Goal: Transaction & Acquisition: Purchase product/service

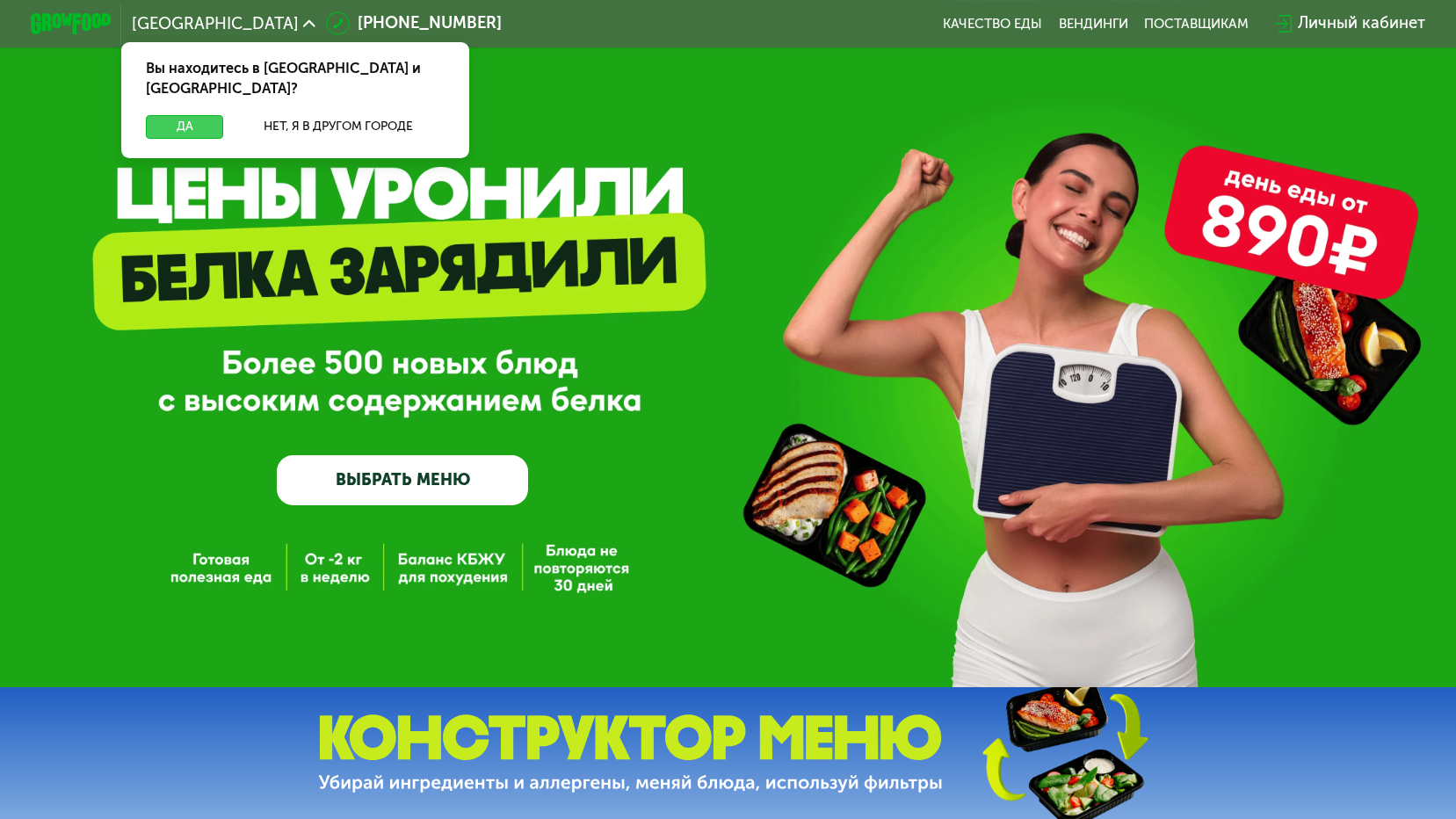
click at [164, 115] on button "Да" at bounding box center [184, 127] width 78 height 25
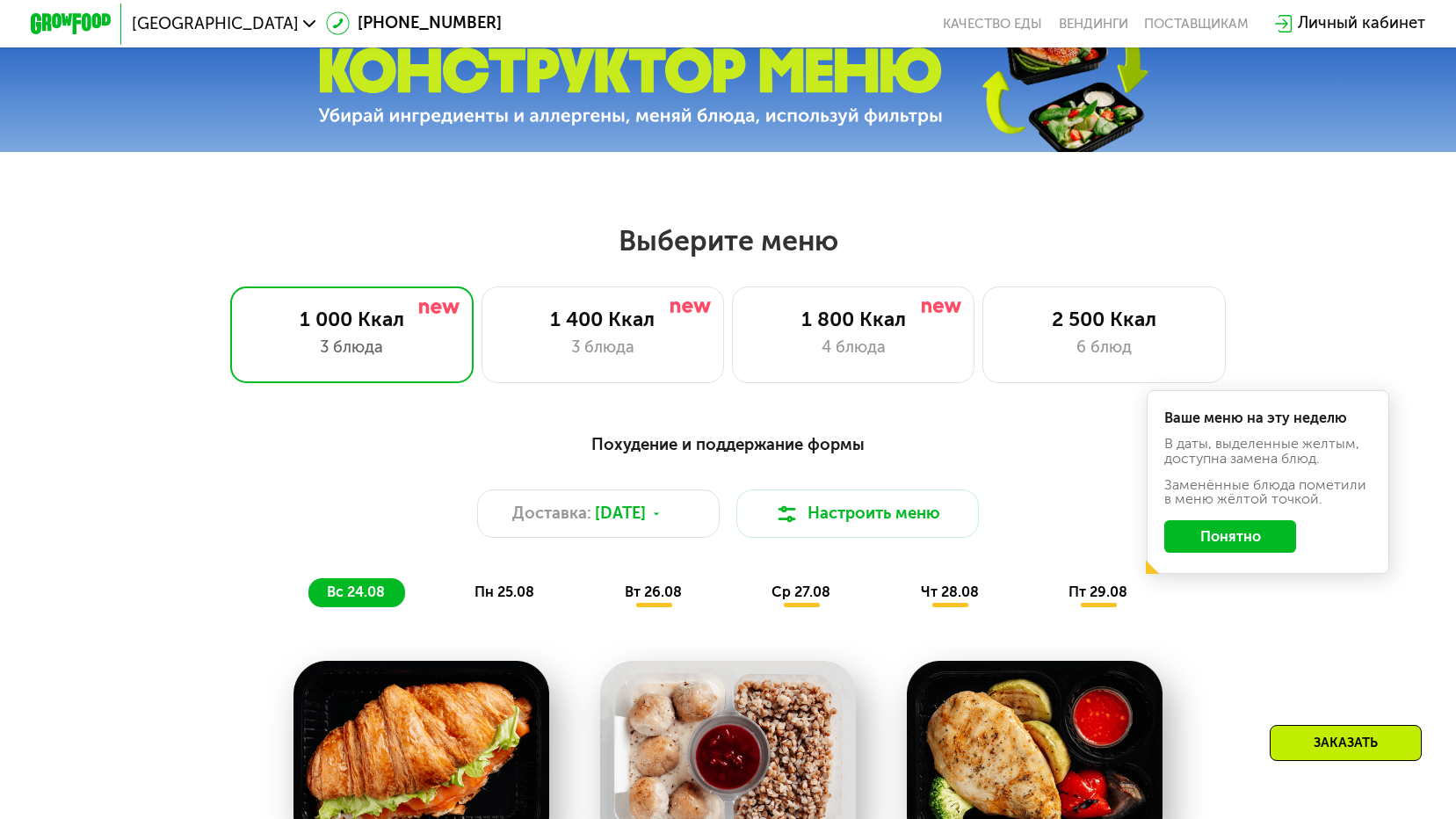
scroll to position [790, 0]
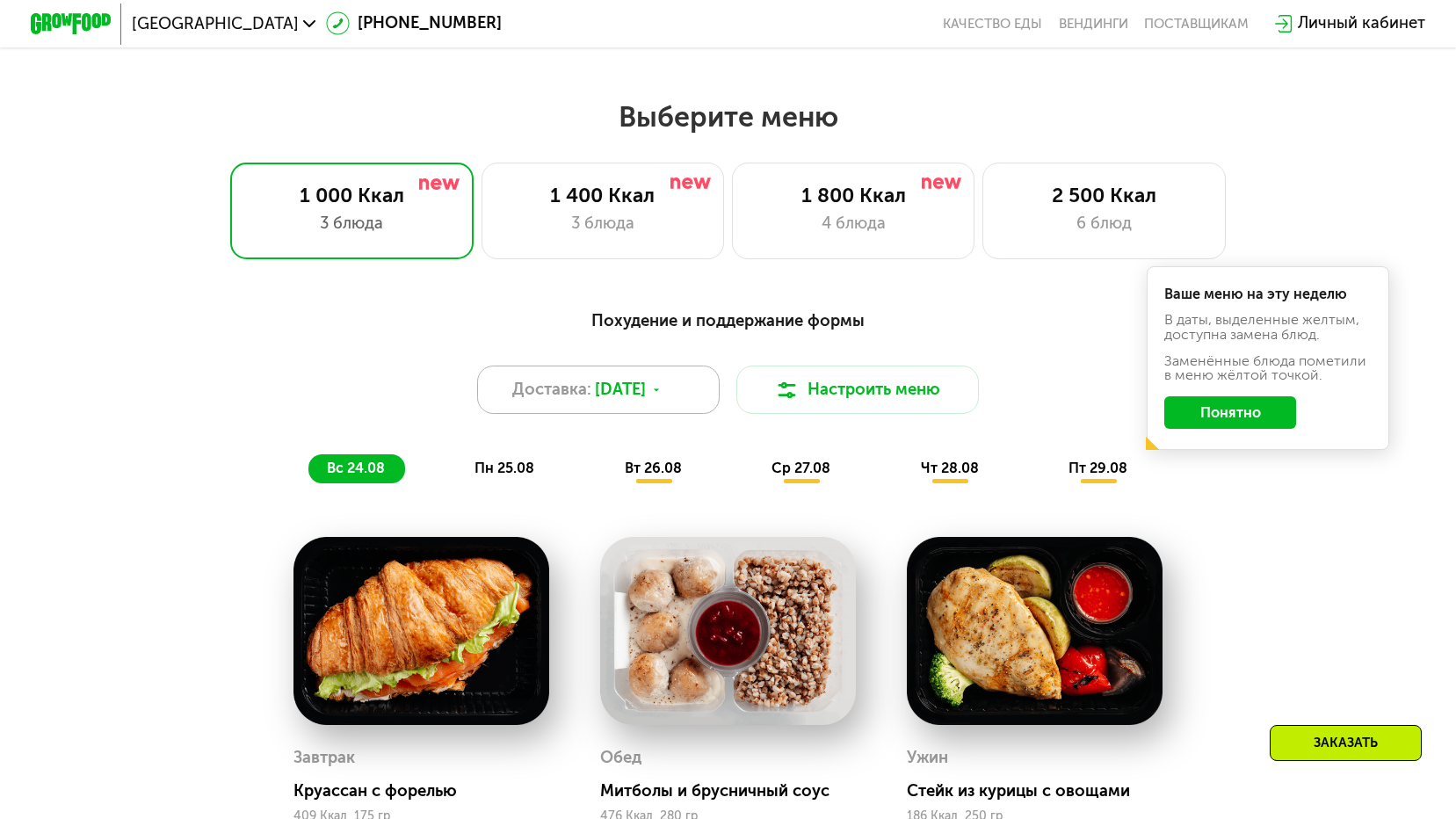
click at [628, 414] on div "Доставка: [DATE]" at bounding box center [598, 389] width 243 height 48
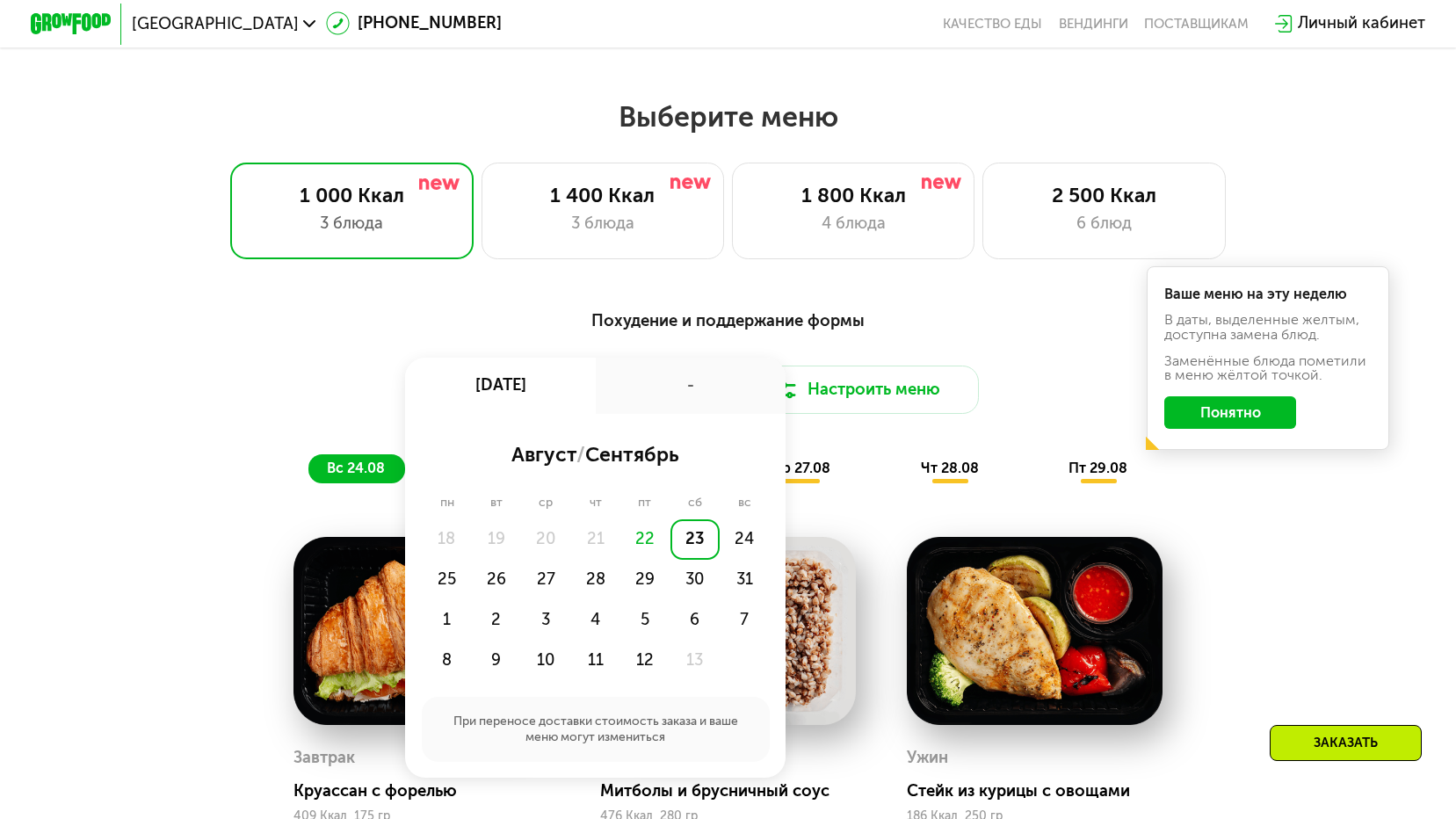
click at [628, 414] on div "-" at bounding box center [690, 385] width 190 height 56
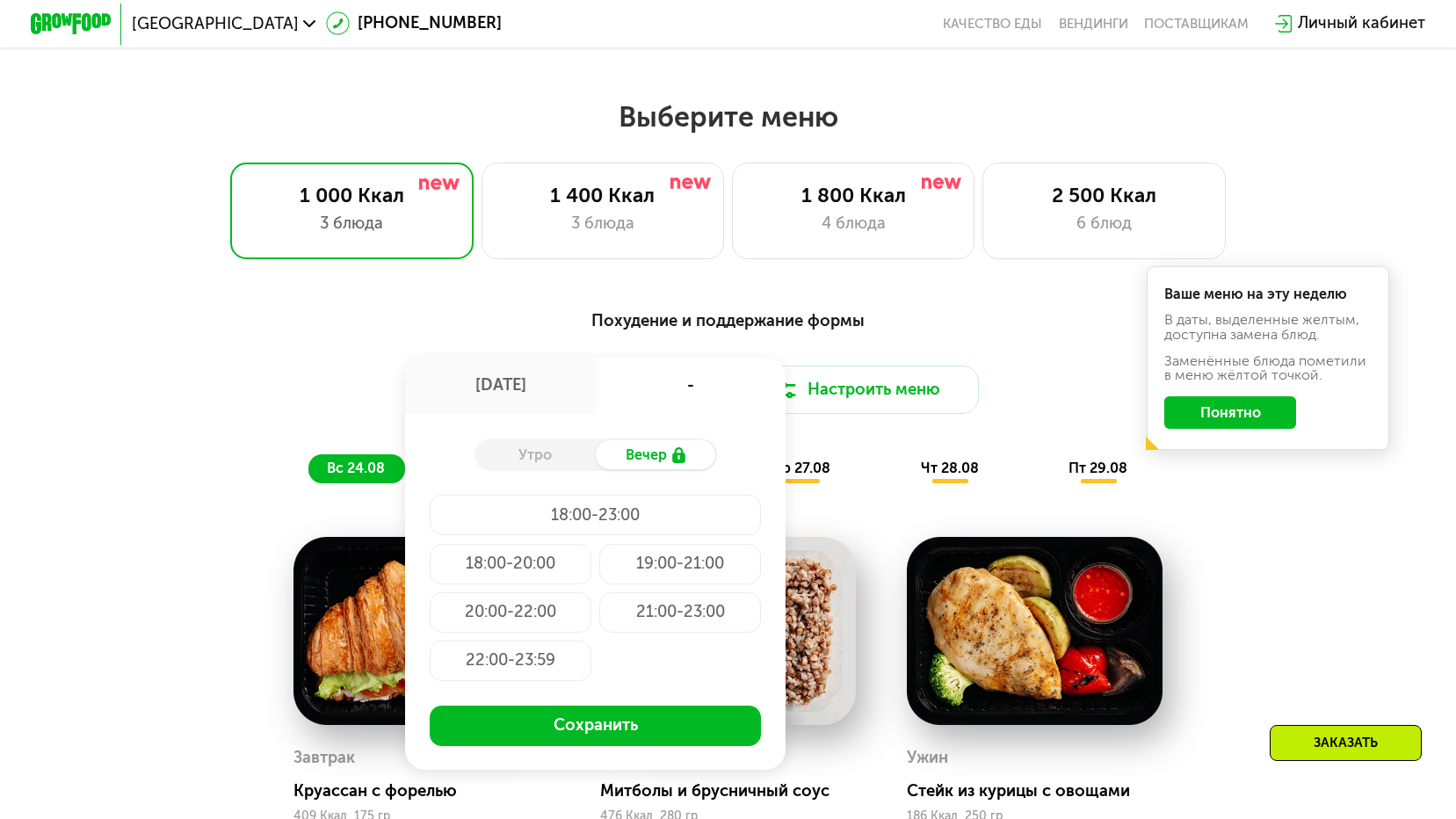
click at [228, 414] on div "Доставка: [DATE] авг, сб - Утро Вечер 18:00-23:00 18:00-20:00 19:00-21:00 20:00…" at bounding box center [728, 389] width 1197 height 48
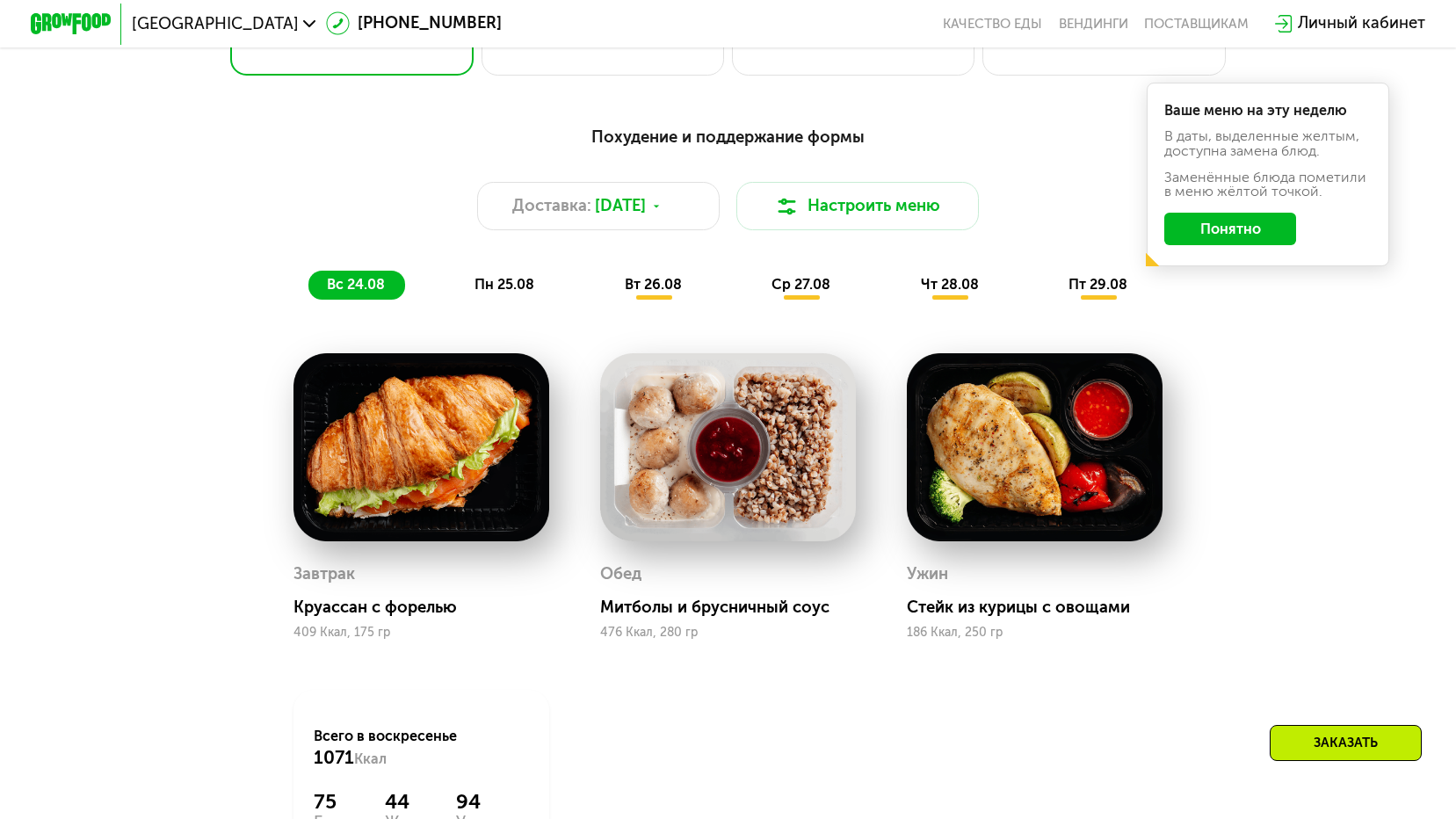
scroll to position [1230, 0]
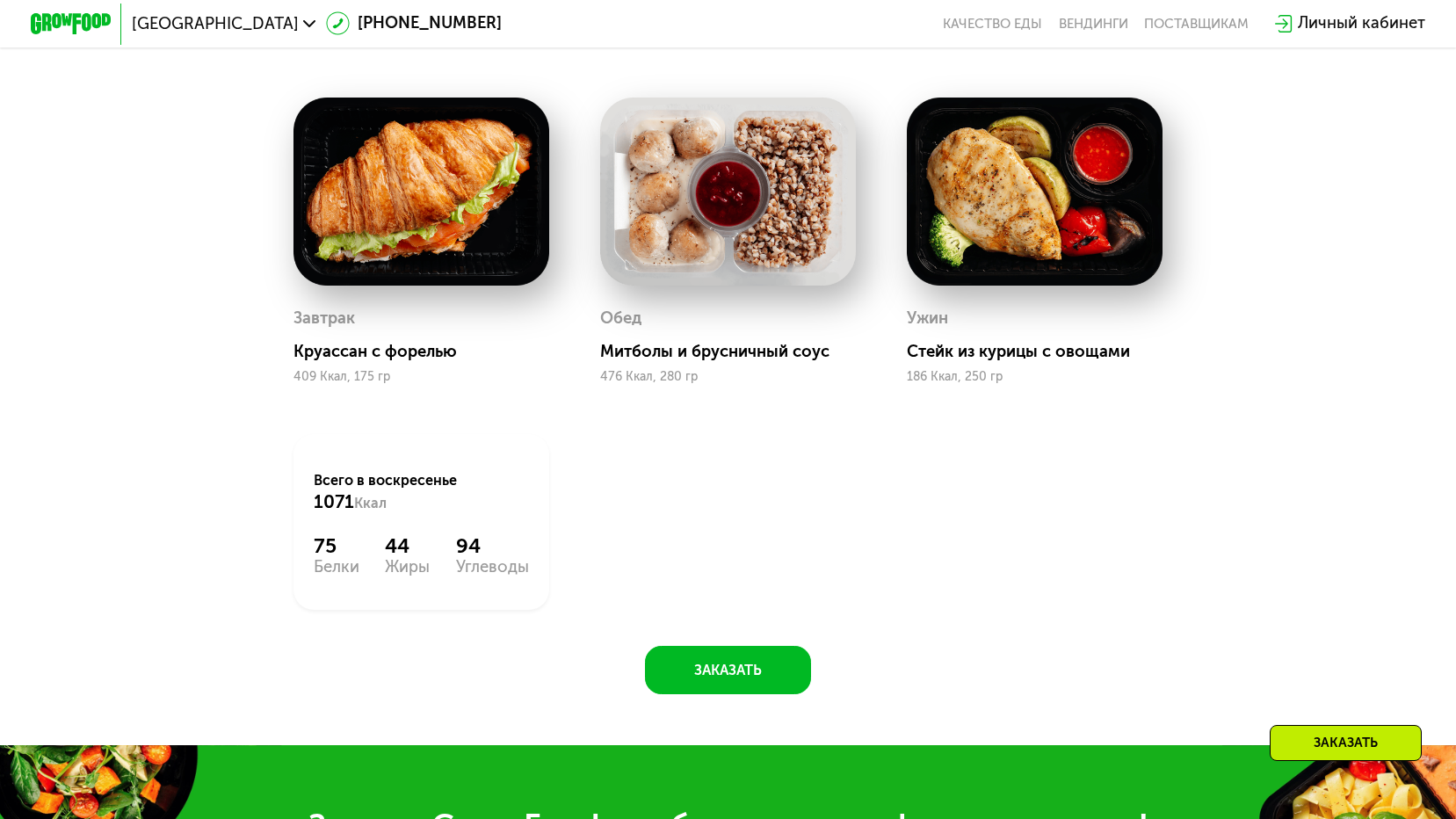
click at [371, 505] on div "Всего в [DATE] 1071 Ккал" at bounding box center [421, 492] width 216 height 44
click at [441, 529] on div "Всего в [DATE] 1071 Ккал 75 Белки 44 Жиры 94 Углеводы" at bounding box center [422, 521] width 256 height 175
drag, startPoint x: 441, startPoint y: 529, endPoint x: 719, endPoint y: 578, distance: 282.3
click at [0, 0] on div "Завтрак [PERSON_NAME] с форелью 409 Ккал, 175 гр Обед Митболы и брусничный соус…" at bounding box center [0, 0] width 0 height 0
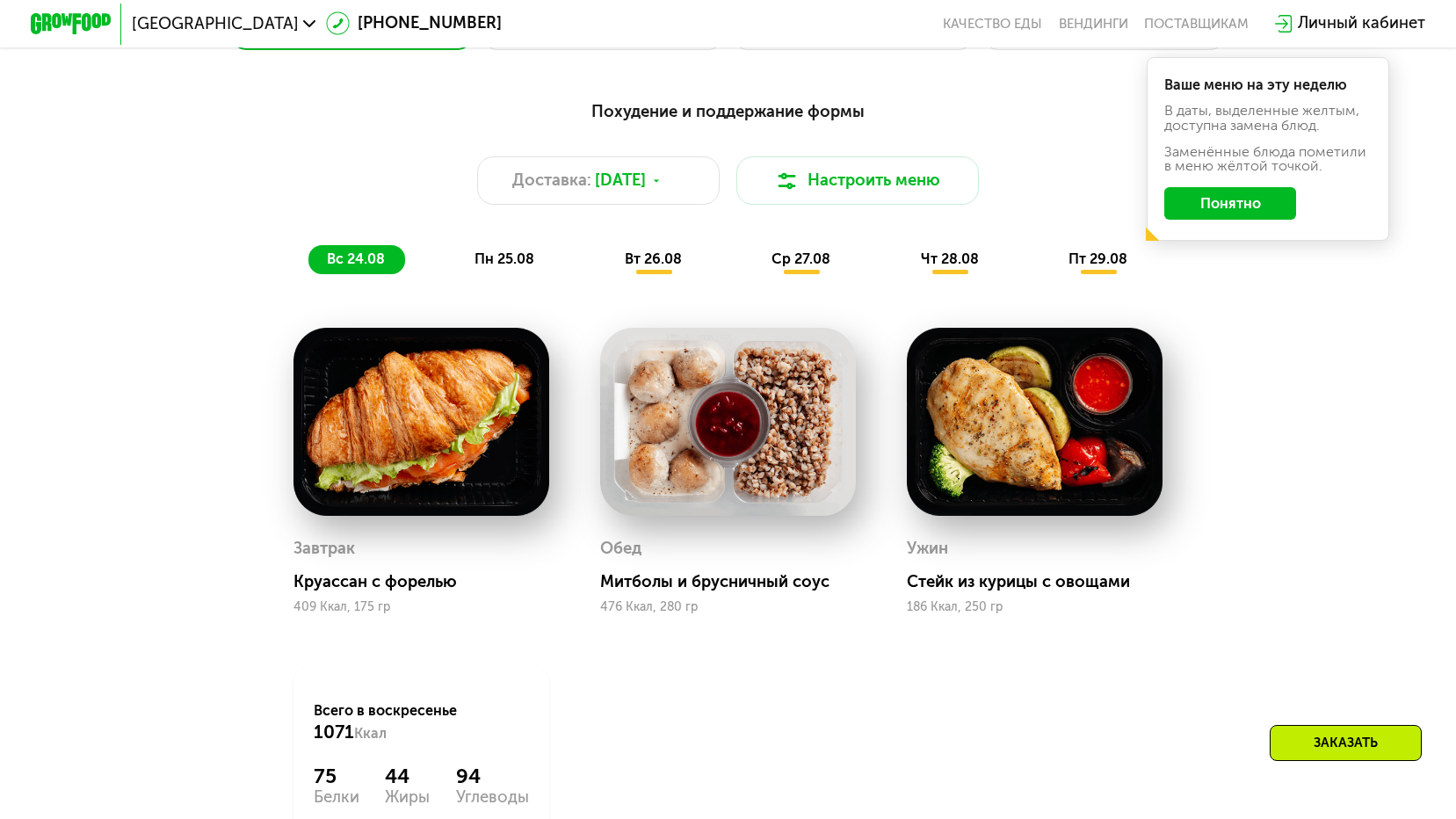
scroll to position [967, 0]
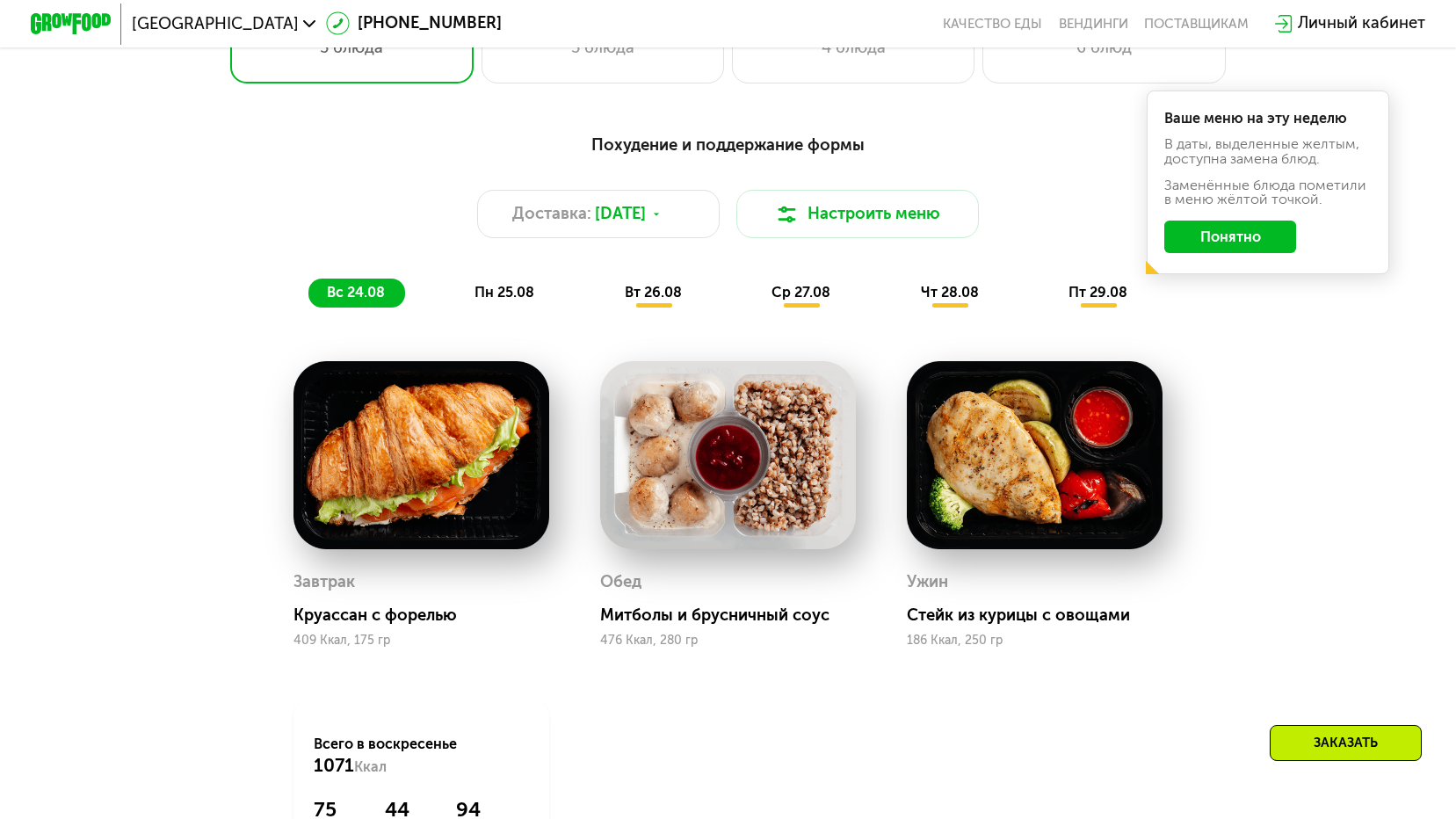
click at [503, 301] on span "пн 25.08" at bounding box center [504, 292] width 60 height 17
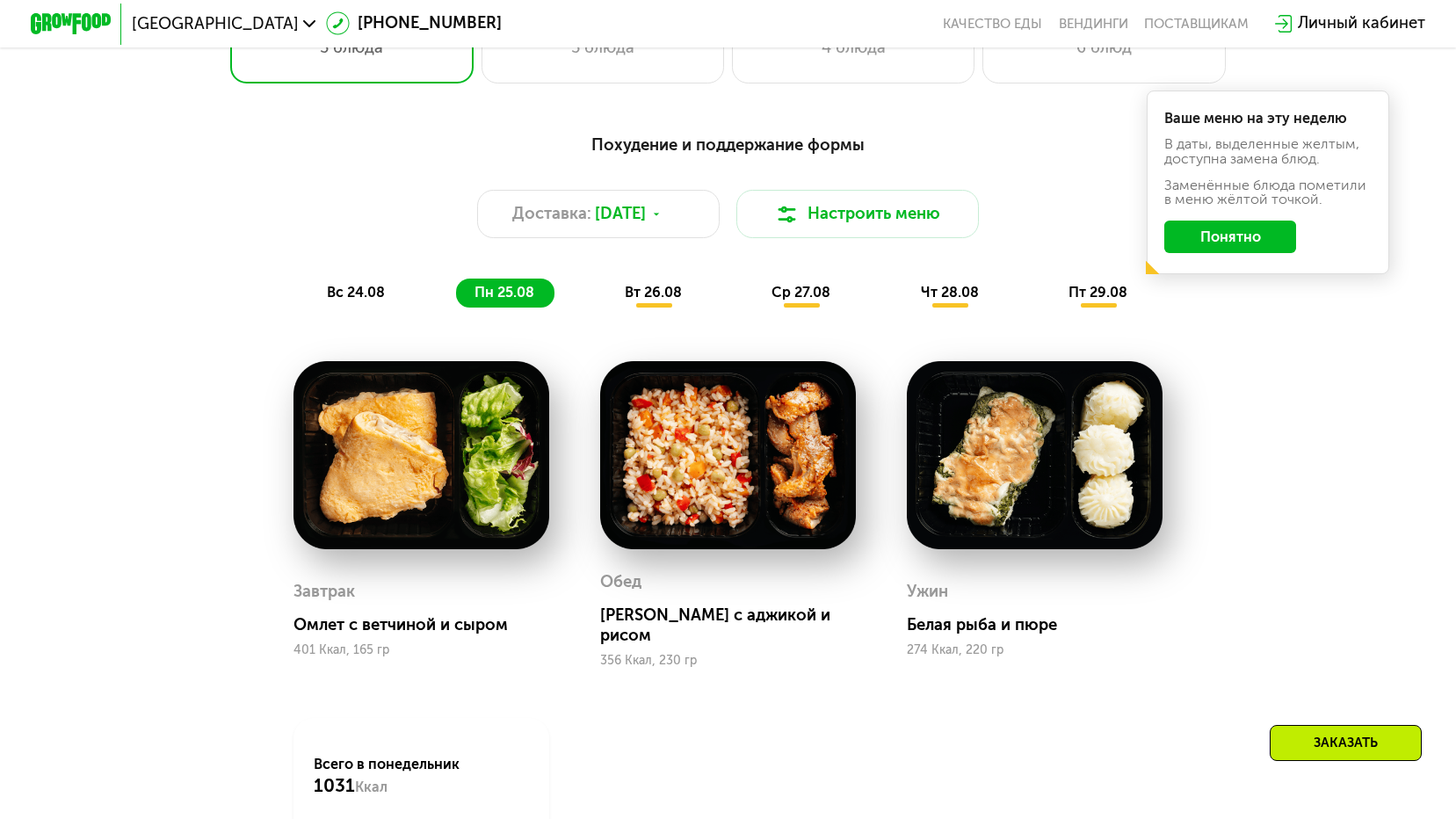
click at [632, 298] on span "вт 26.08" at bounding box center [654, 292] width 57 height 17
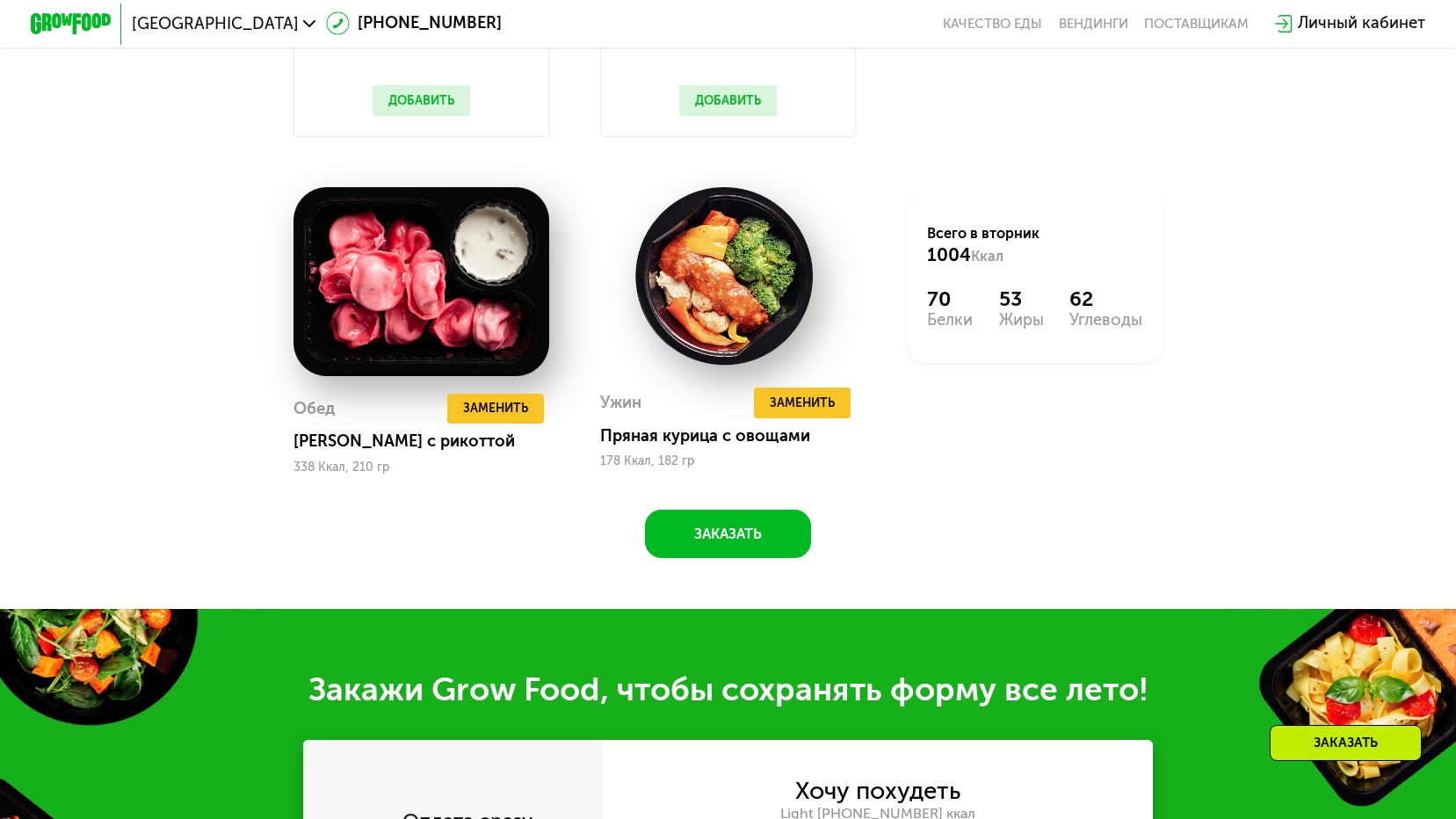
scroll to position [1055, 0]
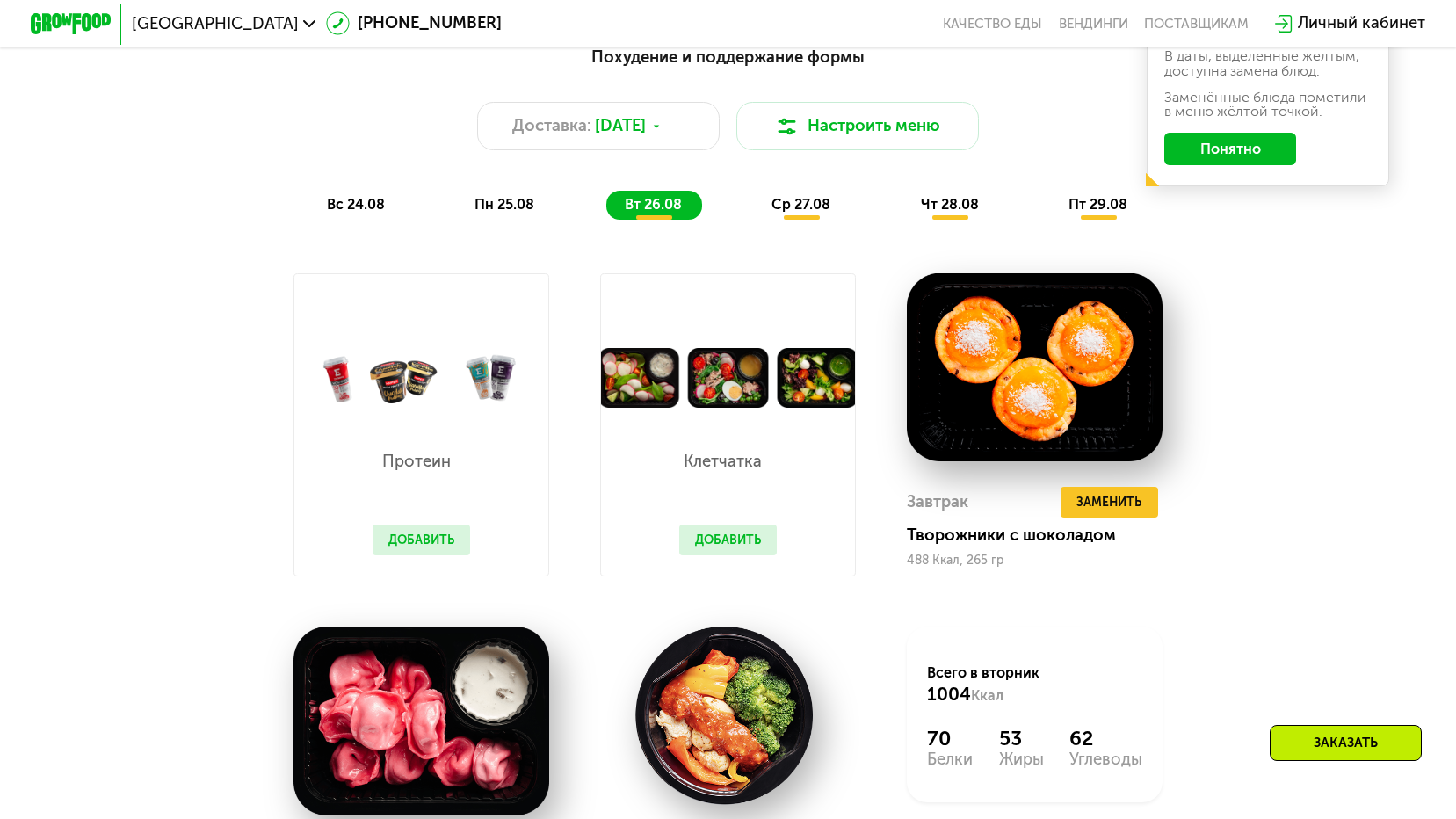
click at [781, 213] on span "ср 27.08" at bounding box center [801, 204] width 59 height 17
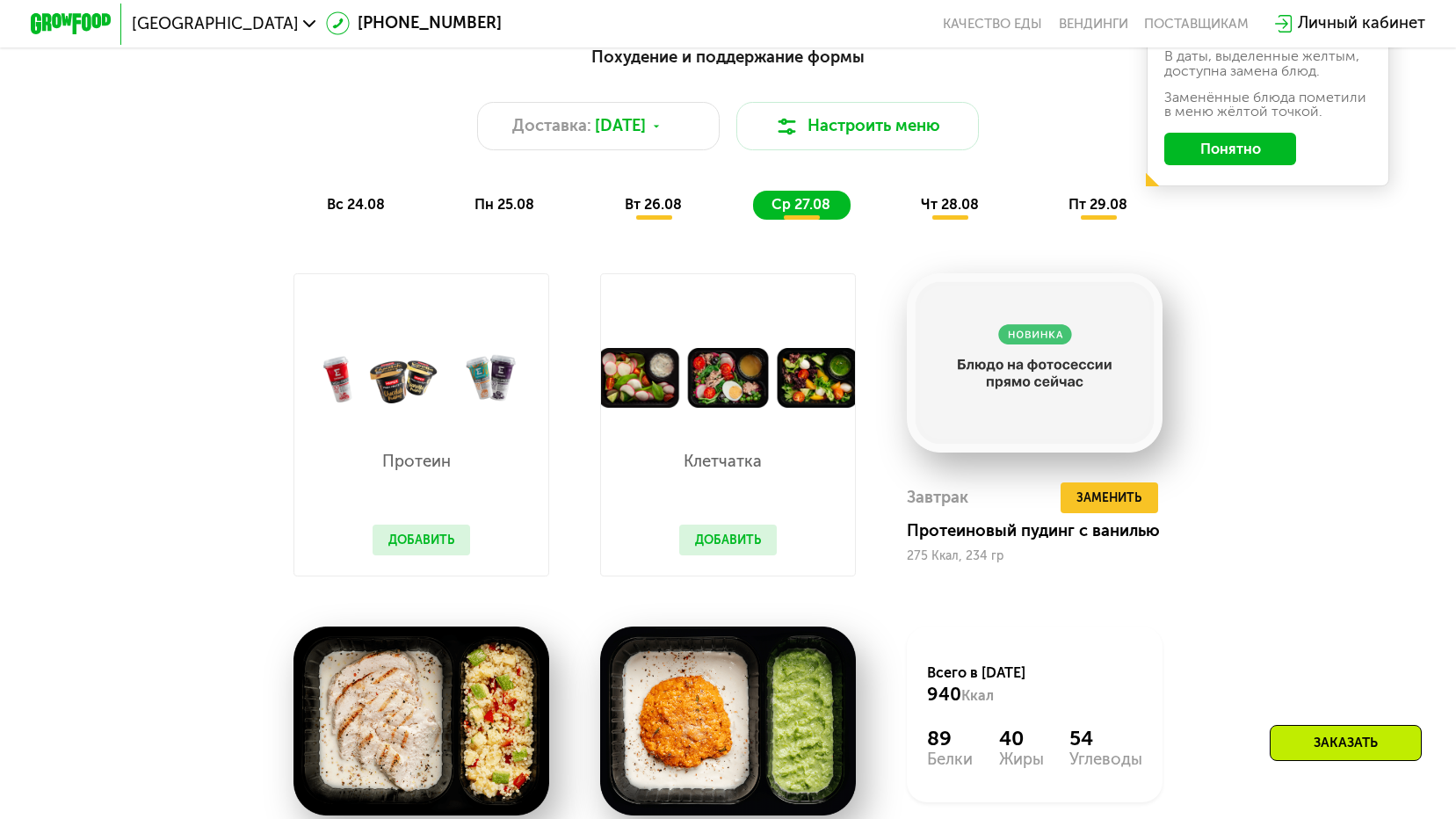
click at [1050, 215] on div "чт 28.08" at bounding box center [1098, 204] width 98 height 29
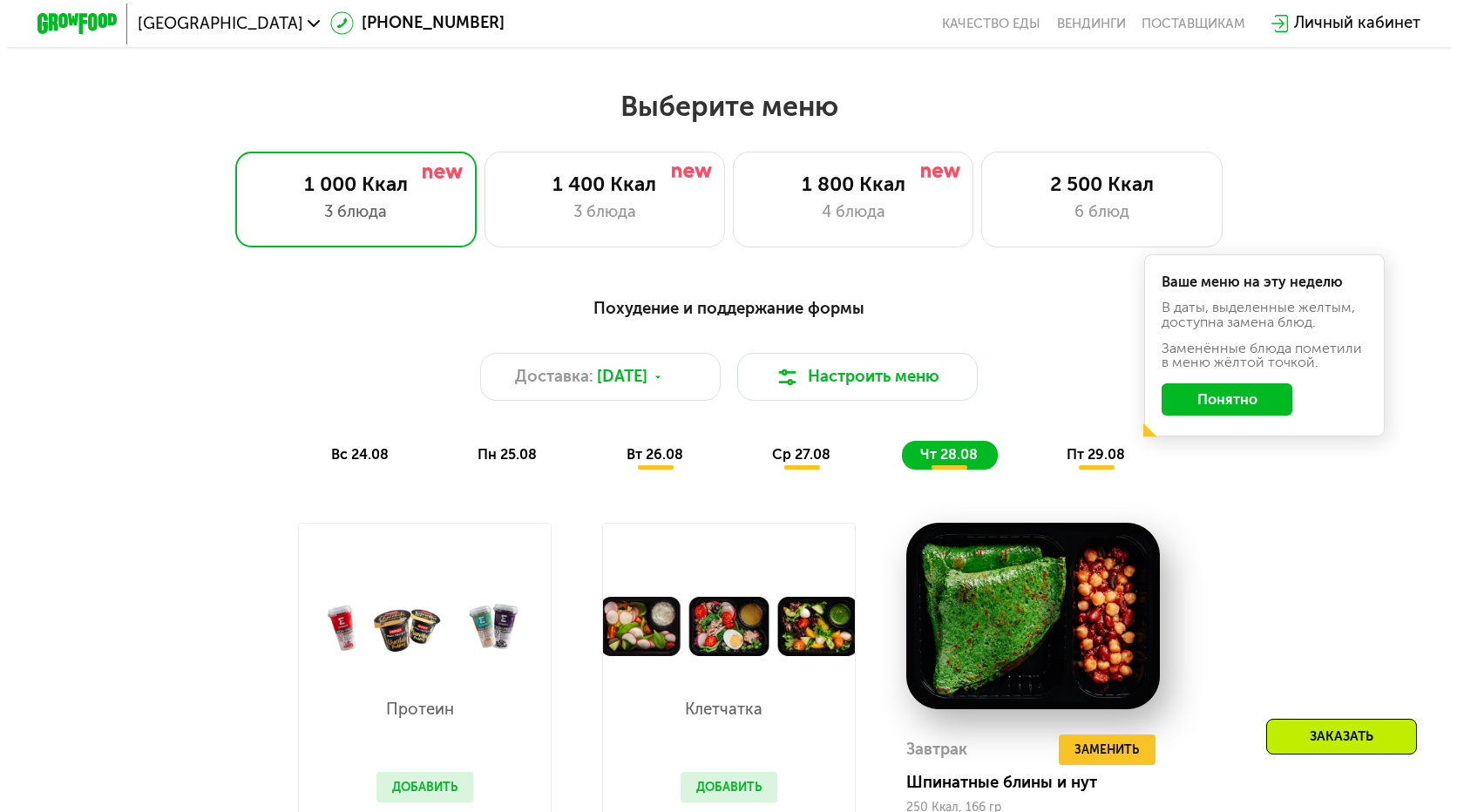
scroll to position [784, 0]
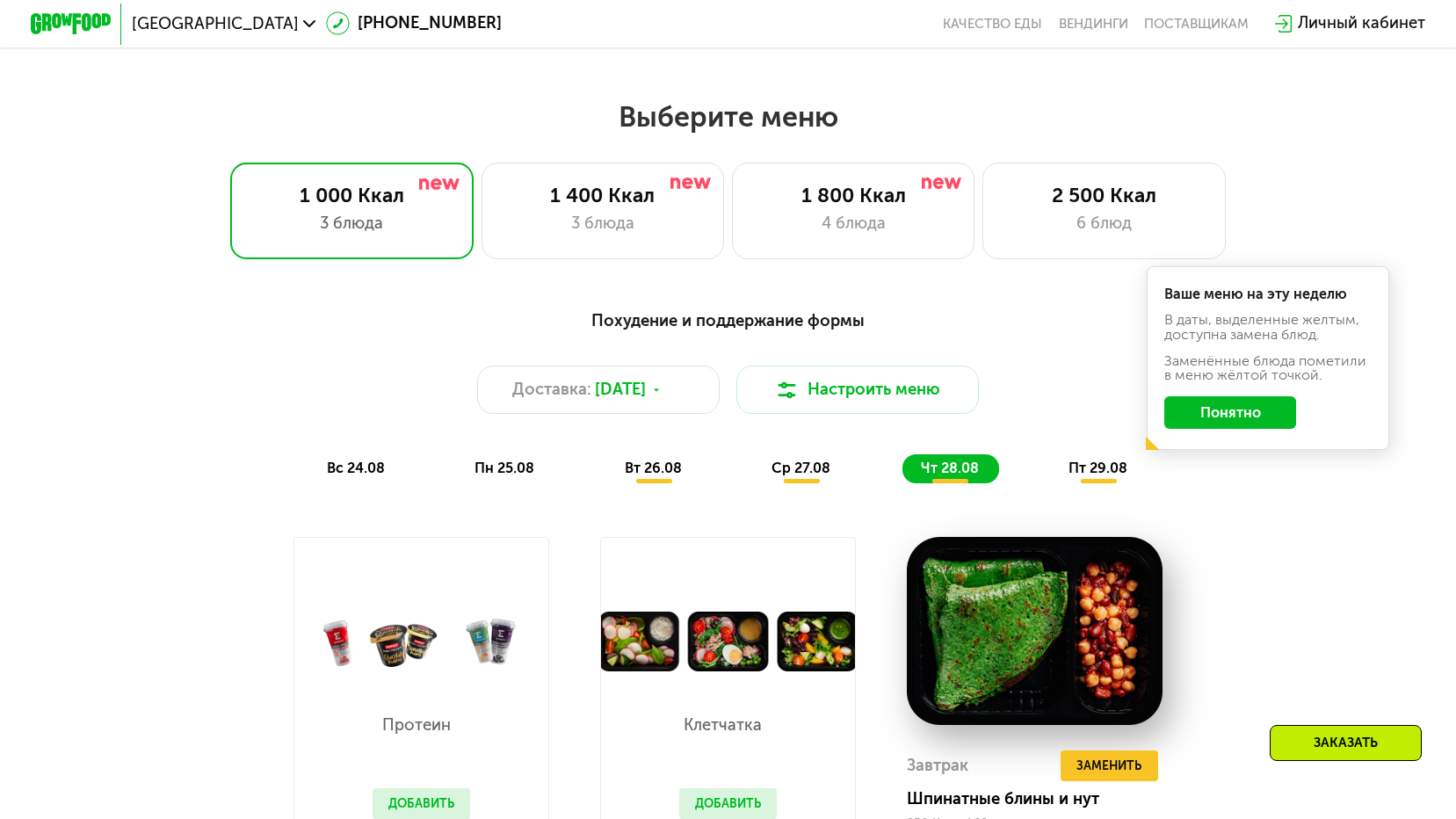
click at [1251, 423] on button "Понятно" at bounding box center [1230, 412] width 132 height 33
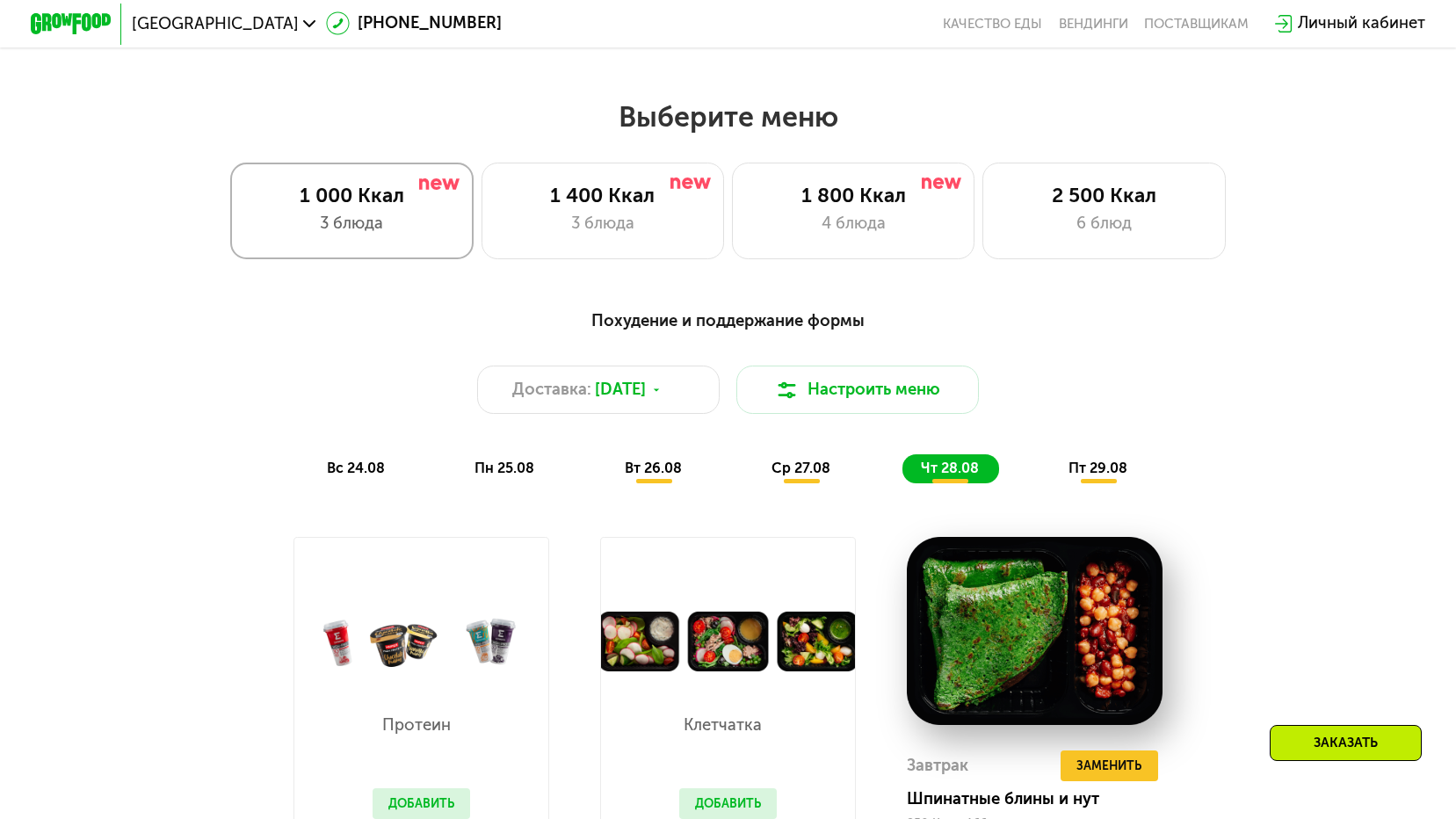
click at [391, 237] on div "3 блюда" at bounding box center [351, 224] width 200 height 25
click at [851, 424] on div "Похудение и поддержание формы Доставка: [DATE] Настроить меню вс 24.08 пн 25.08…" at bounding box center [728, 395] width 1197 height 174
click at [855, 408] on button "Настроить меню" at bounding box center [858, 389] width 243 height 48
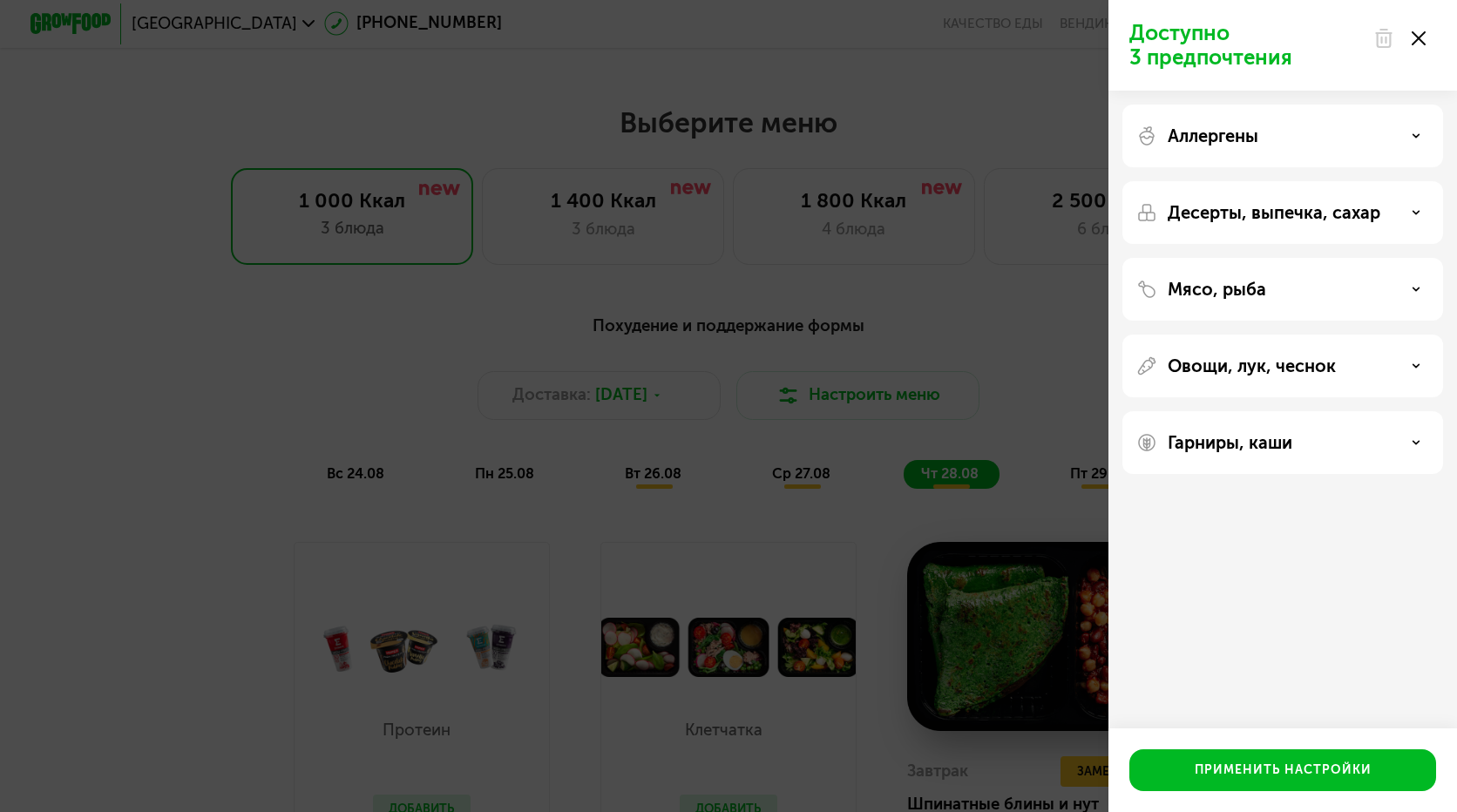
click at [1421, 34] on icon at bounding box center [1418, 38] width 14 height 14
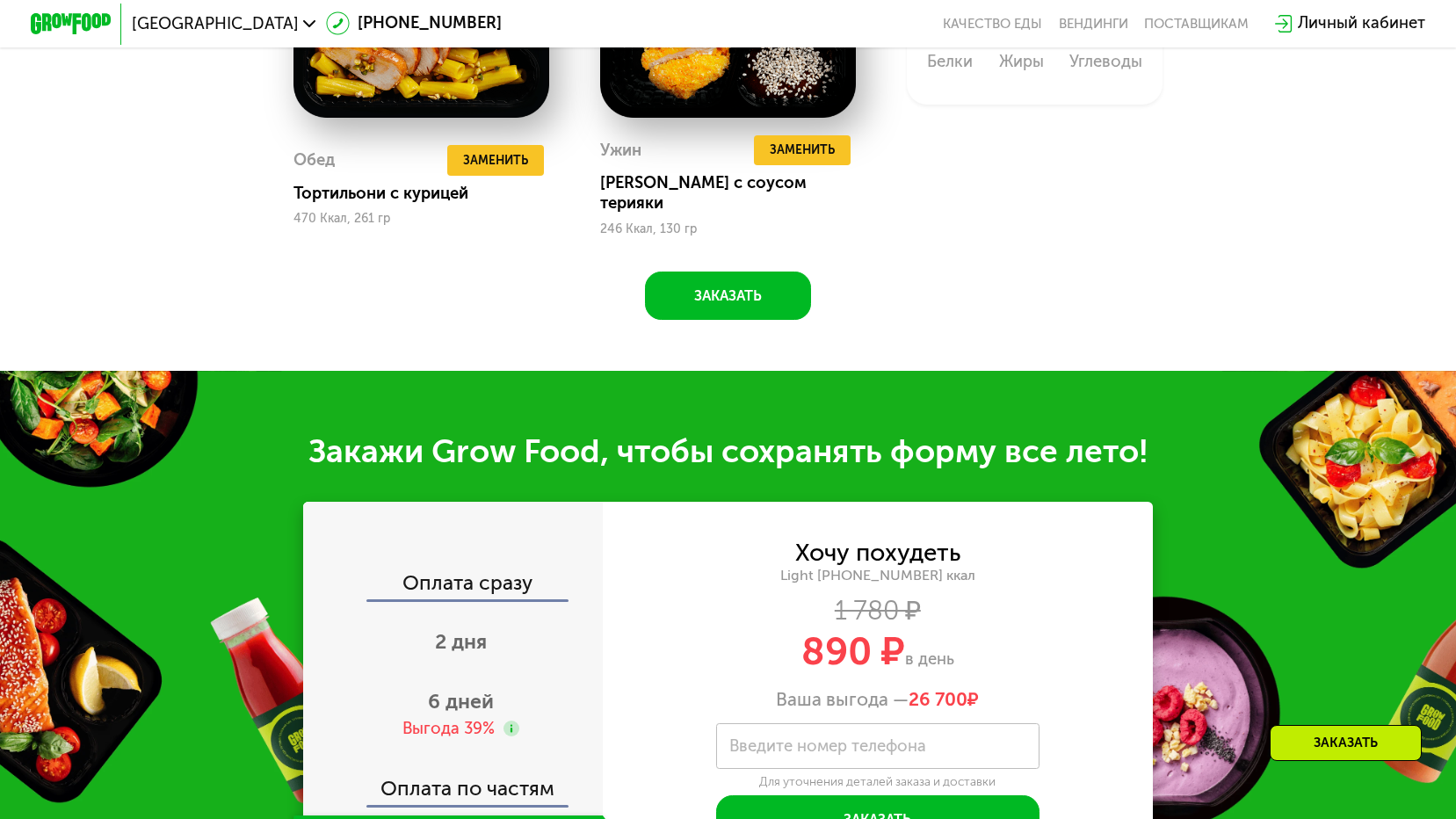
scroll to position [1933, 0]
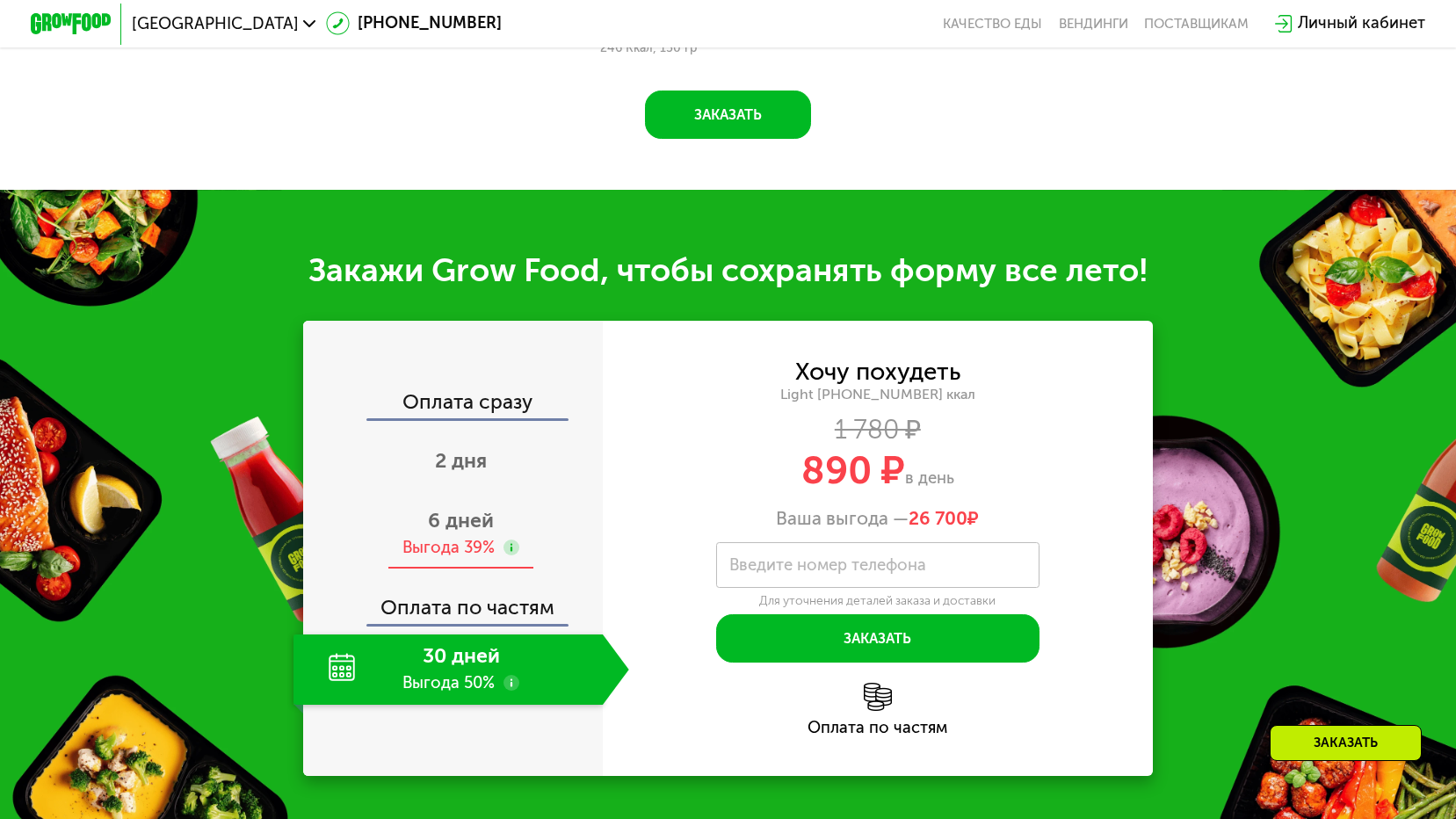
click at [419, 519] on div "6 дней Выгода 39%" at bounding box center [461, 534] width 336 height 71
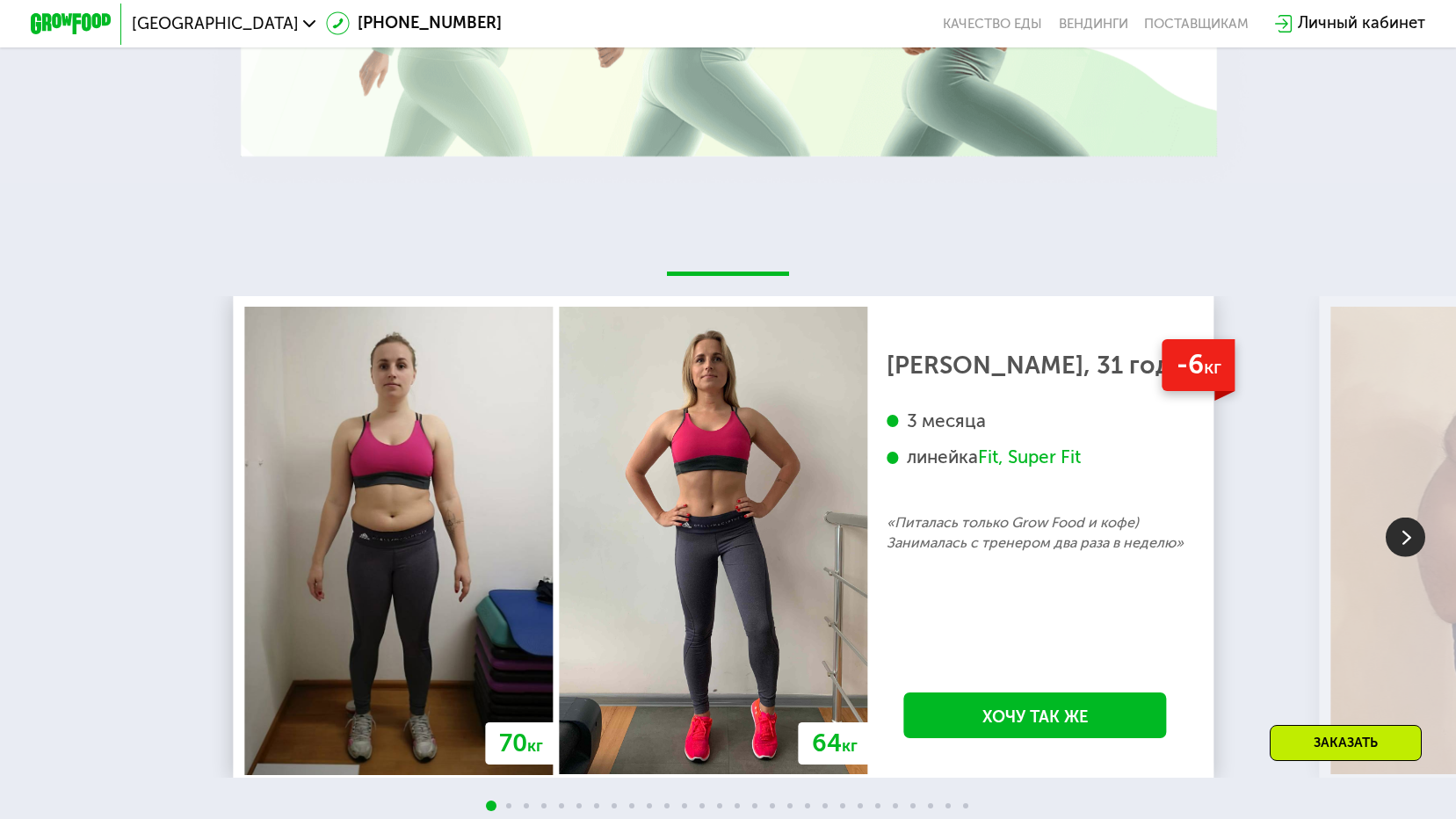
scroll to position [3427, 0]
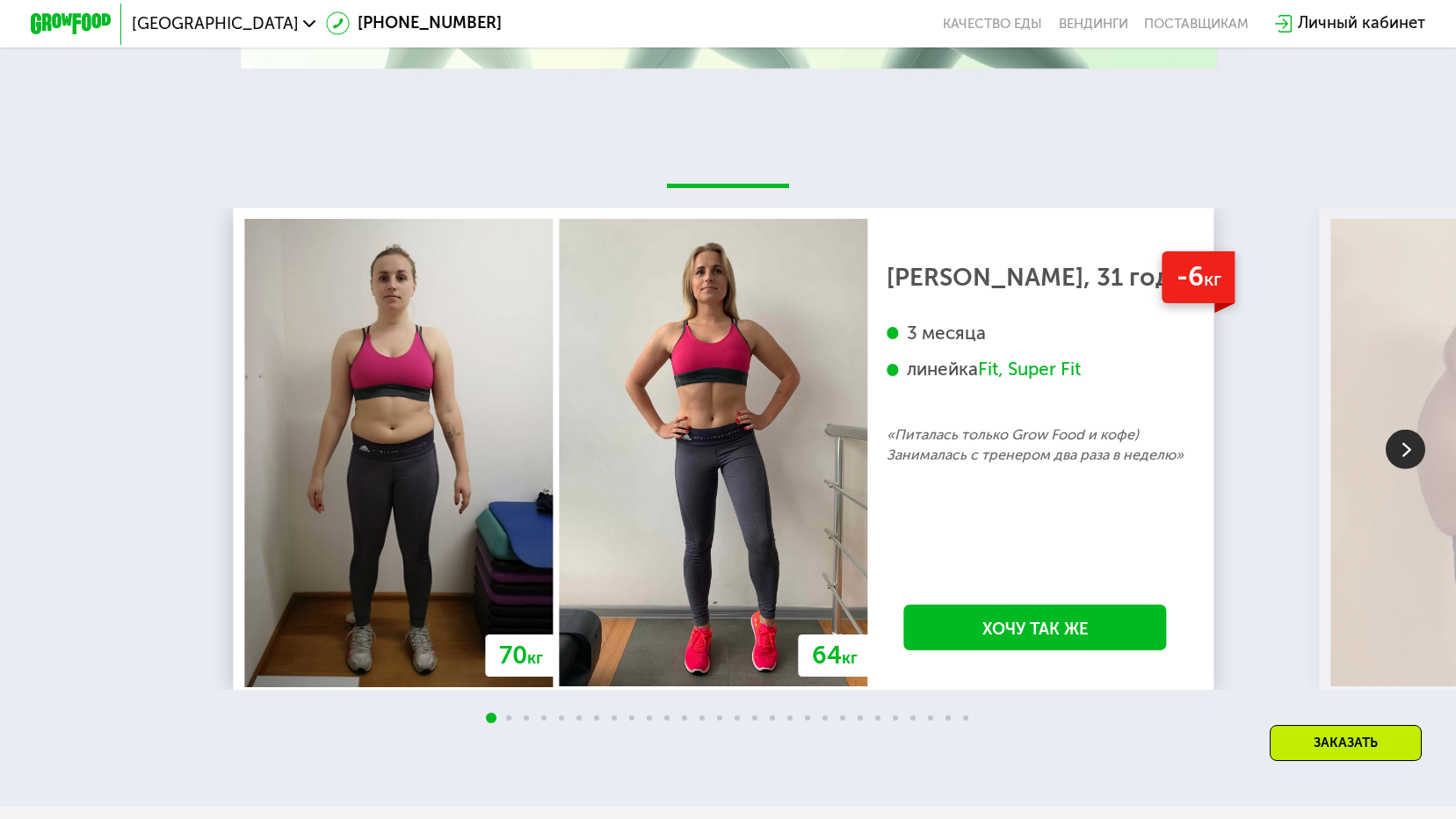
click at [1003, 475] on div "-6 кг [PERSON_NAME], 31 год 3 месяца линейка Fit, Super Fit «Питалась только Gr…" at bounding box center [1035, 452] width 336 height 467
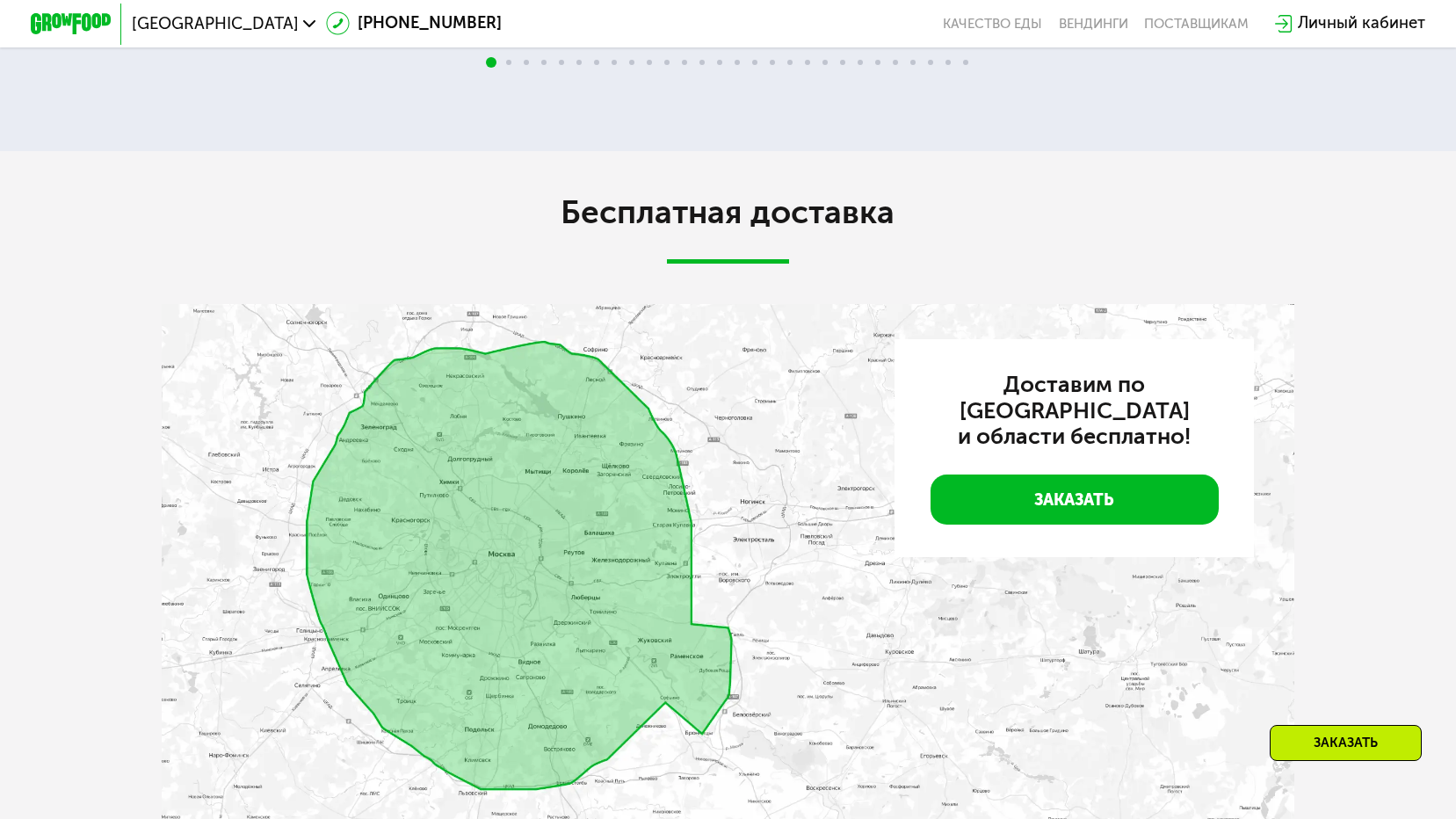
scroll to position [4305, 0]
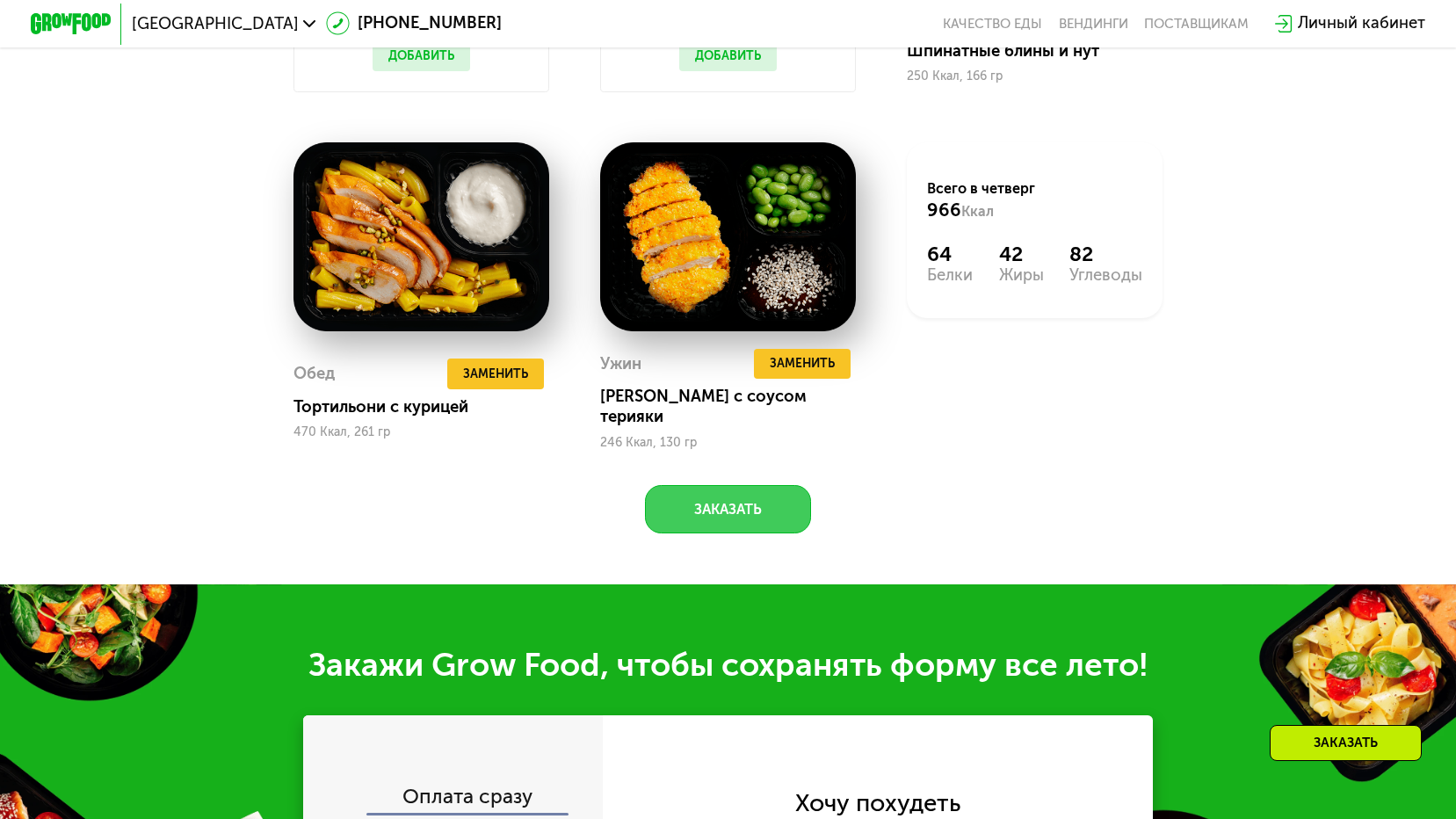
click at [788, 497] on button "Заказать" at bounding box center [728, 509] width 166 height 48
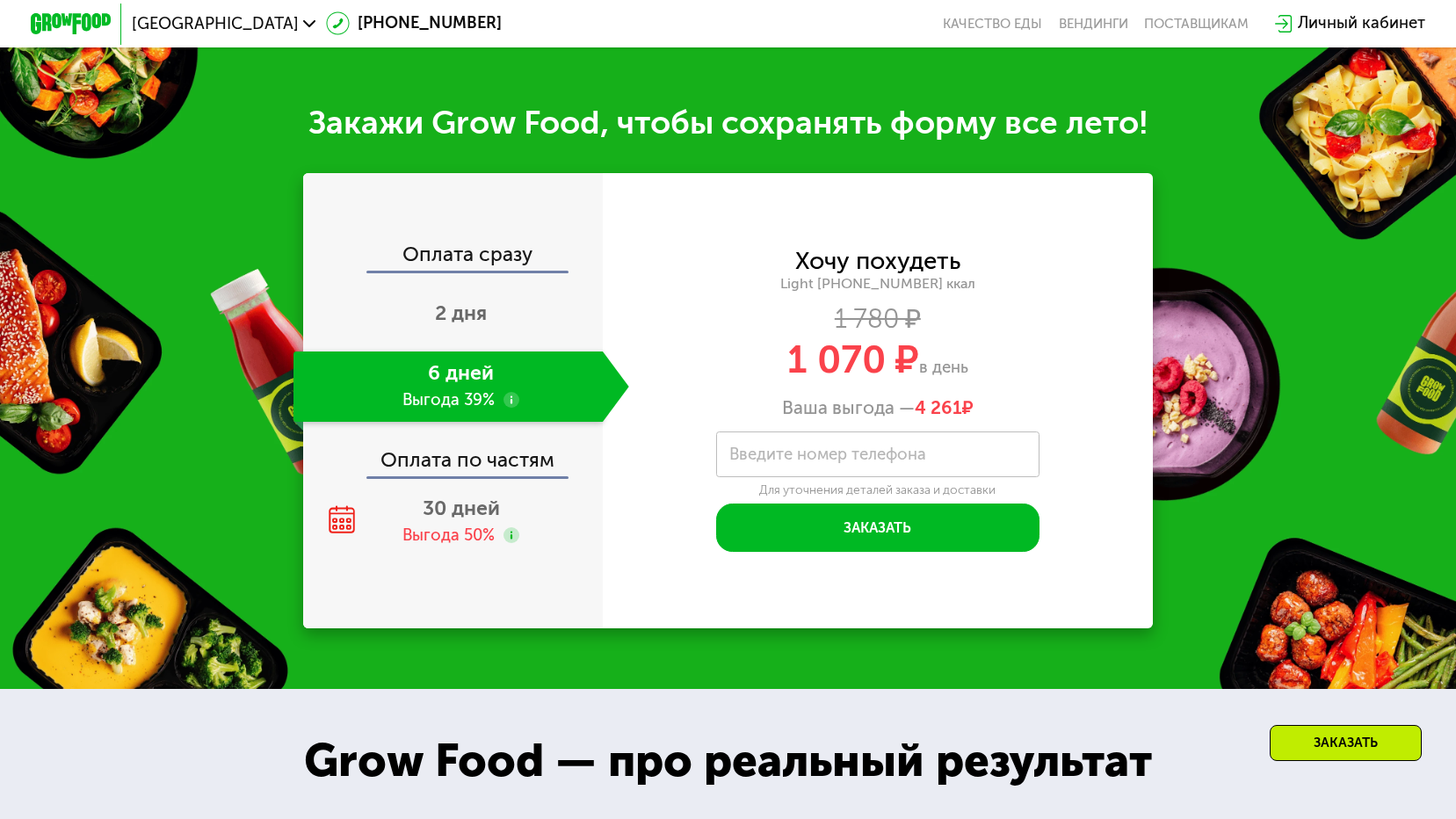
scroll to position [2119, 0]
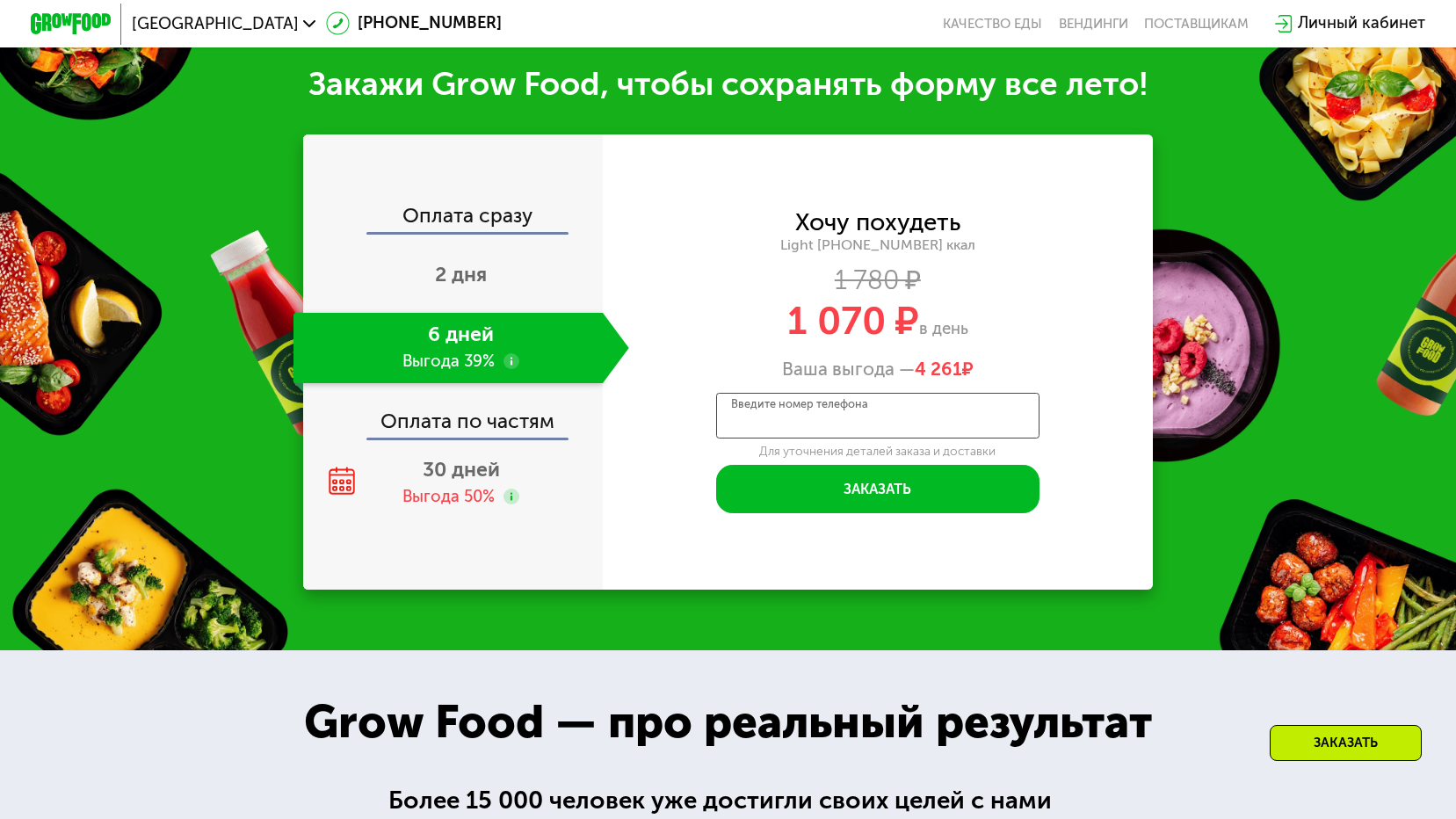
click at [925, 426] on input "Введите номер телефона" at bounding box center [878, 415] width 323 height 45
click at [444, 272] on span "2 дня" at bounding box center [460, 274] width 52 height 25
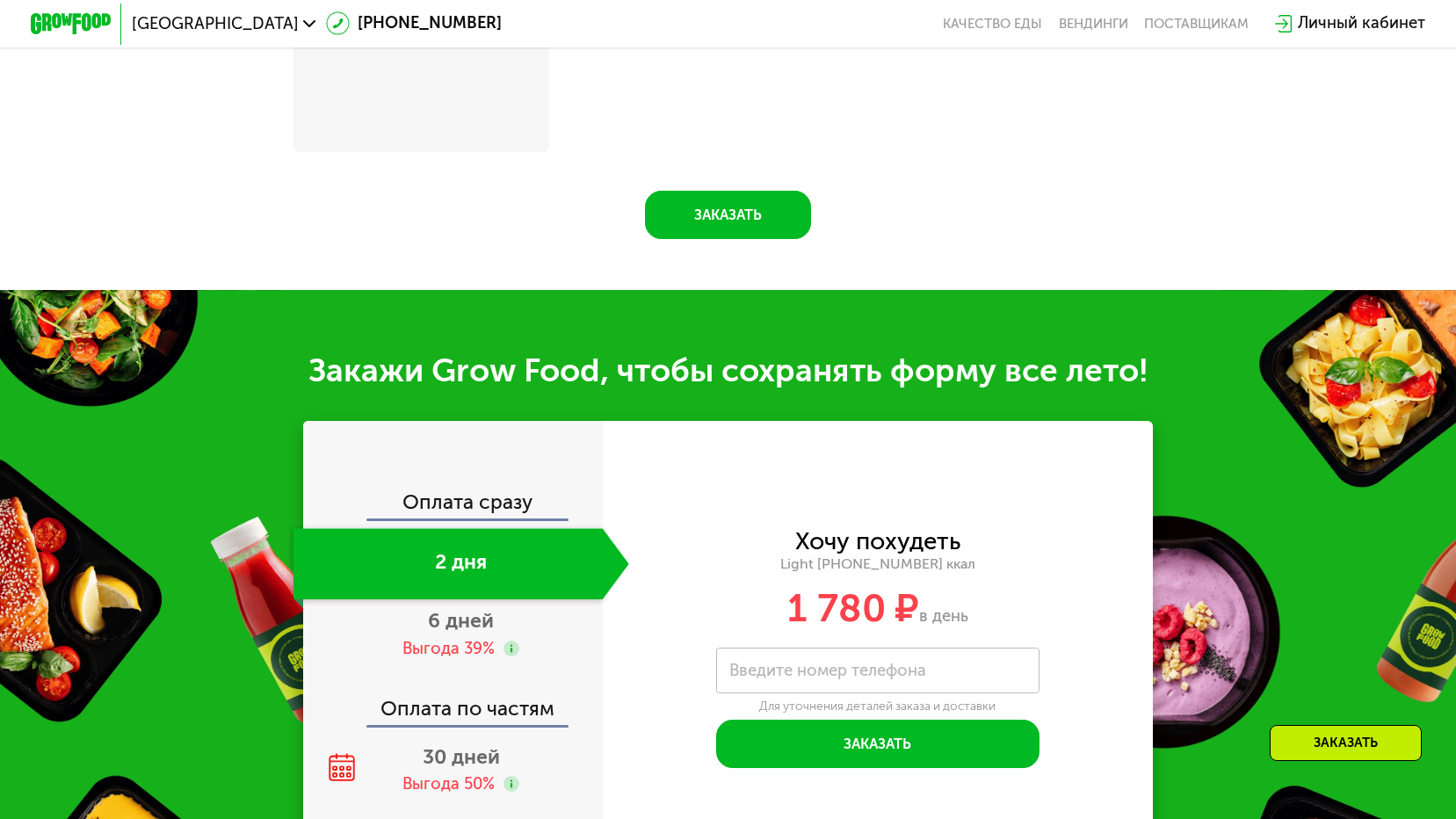
scroll to position [1856, 0]
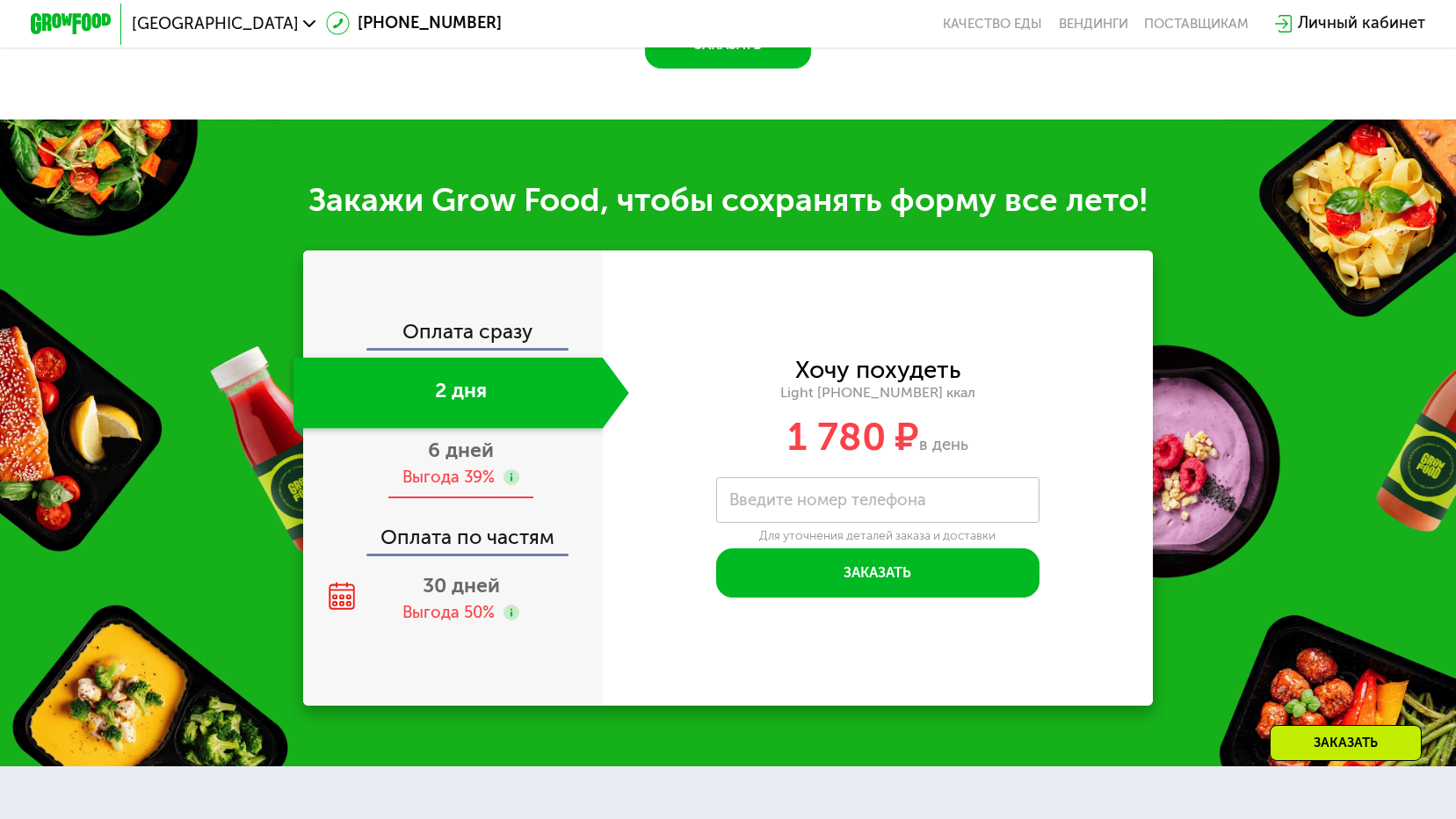
click at [451, 462] on span "6 дней" at bounding box center [460, 449] width 66 height 25
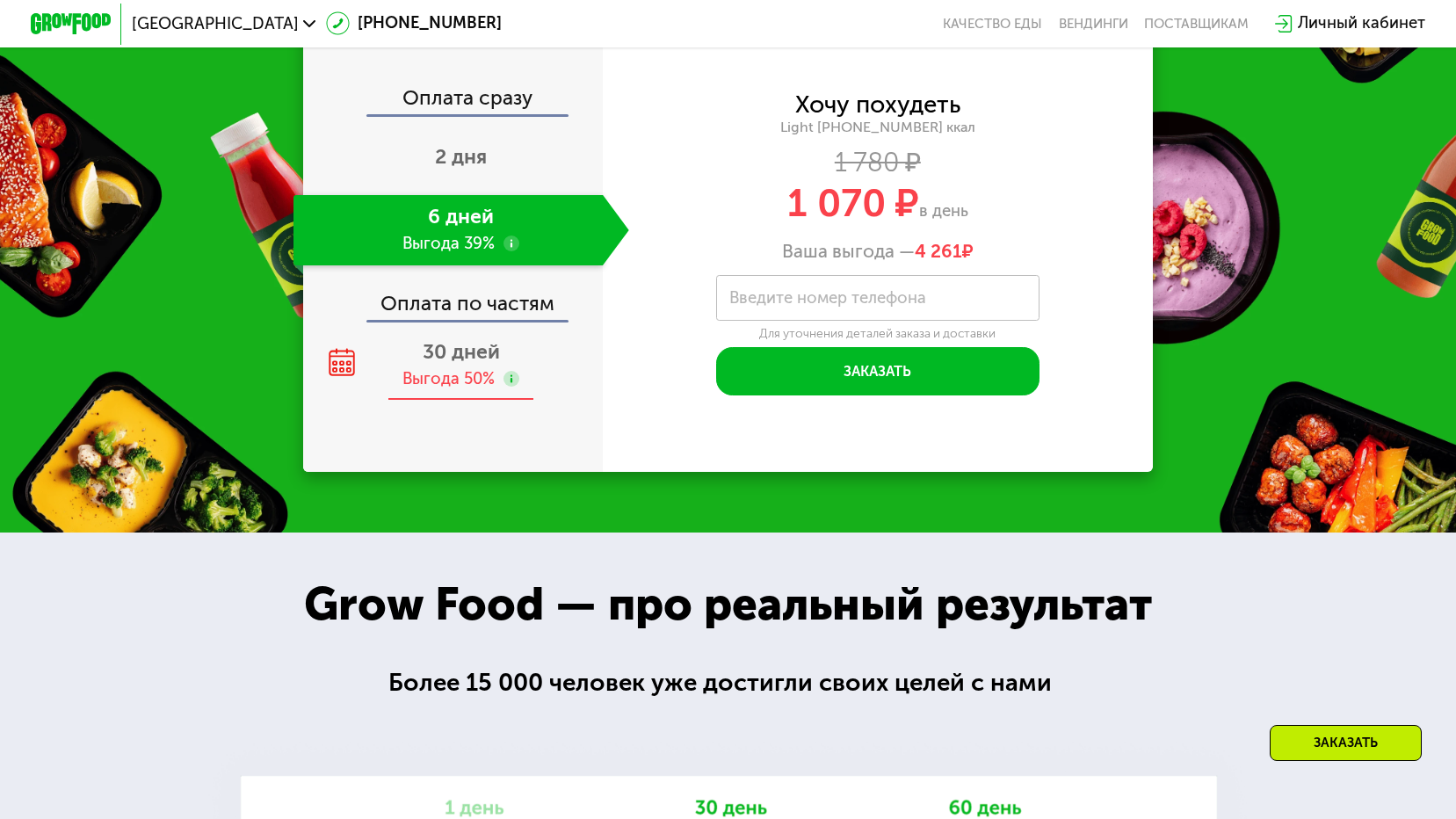
scroll to position [2119, 0]
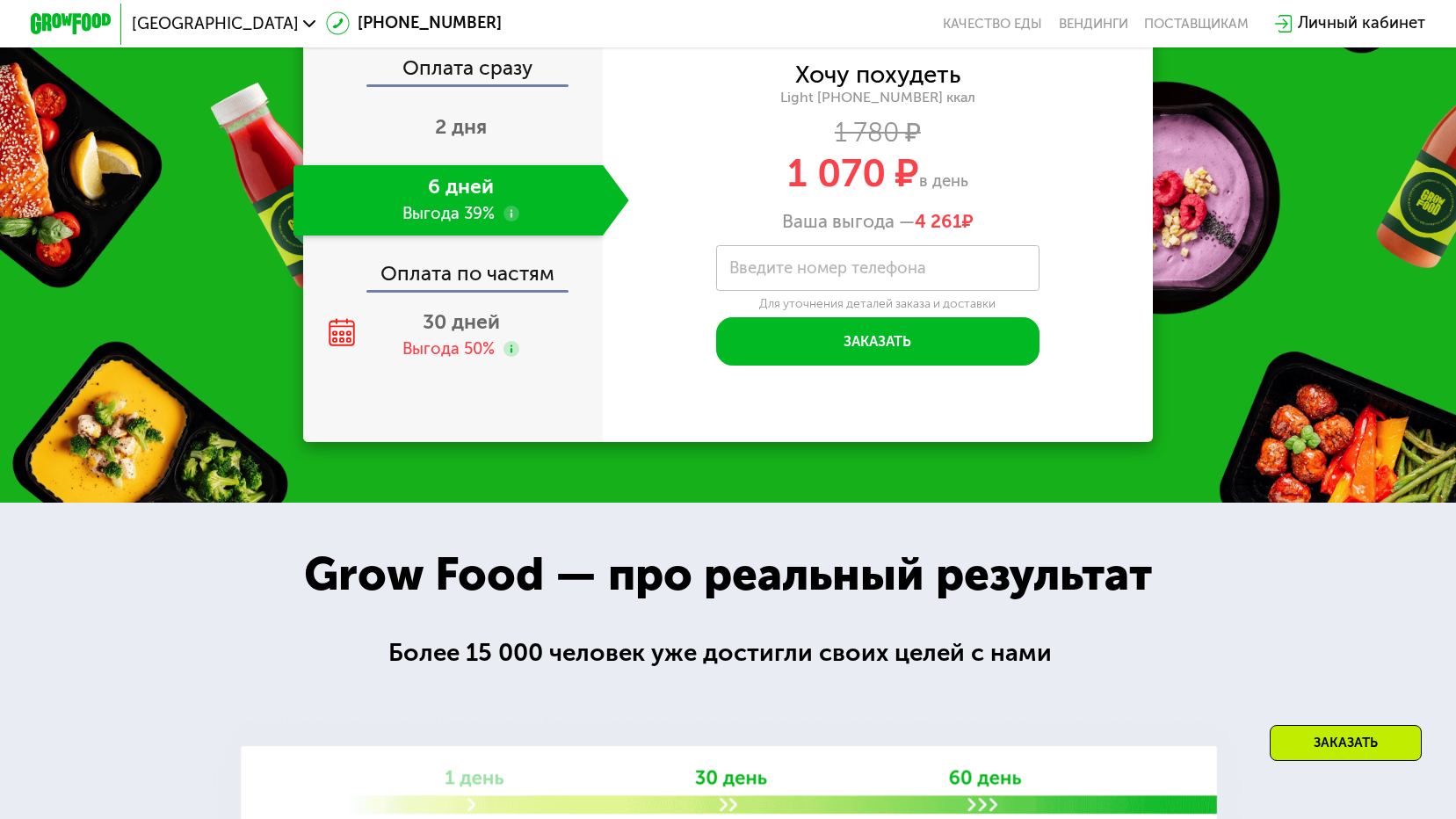
click at [780, 274] on label "Введите номер телефона" at bounding box center [828, 269] width 197 height 12
click at [780, 282] on input "Введите номер телефона" at bounding box center [878, 268] width 323 height 45
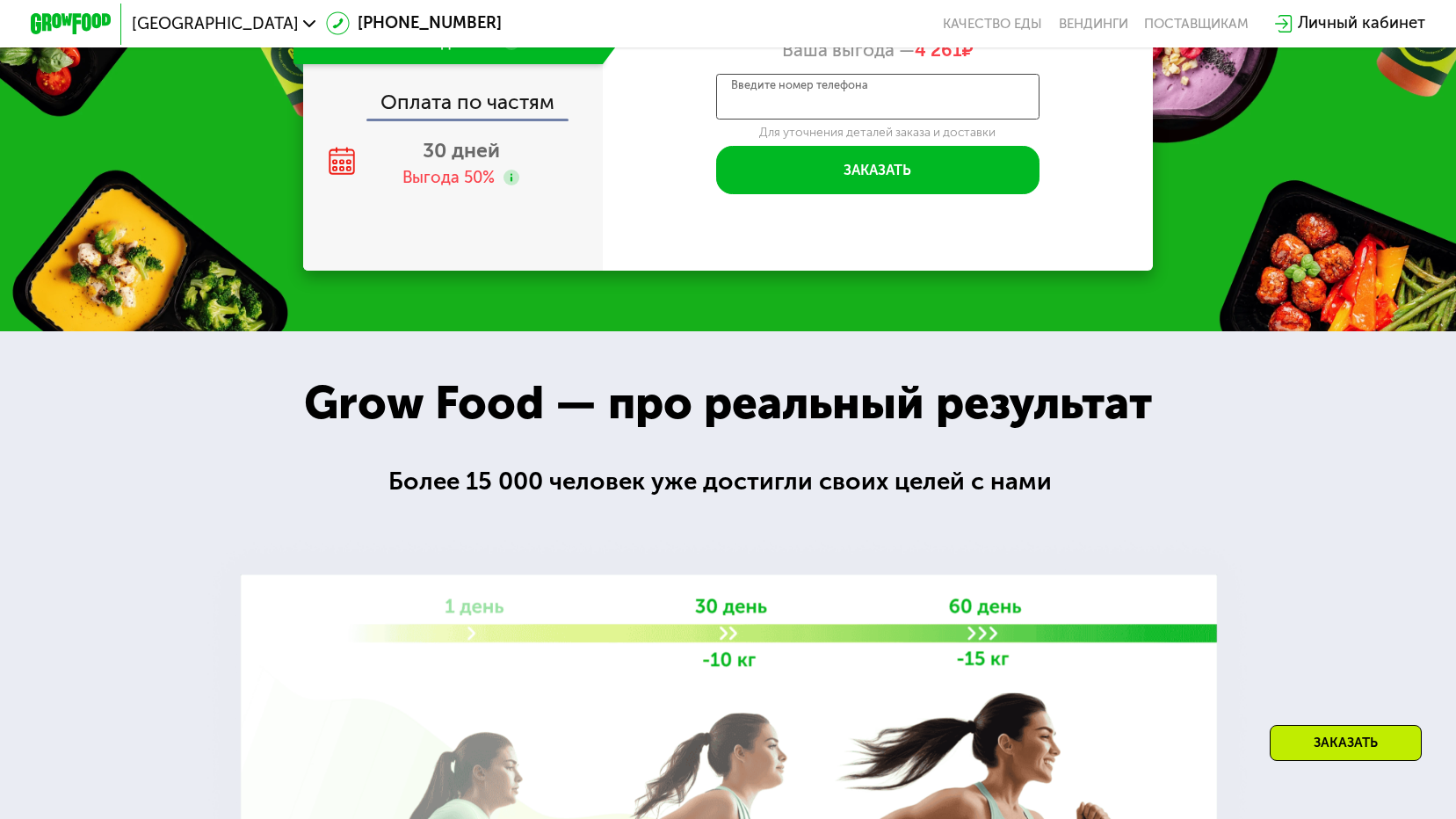
scroll to position [2295, 0]
